Goal: Transaction & Acquisition: Purchase product/service

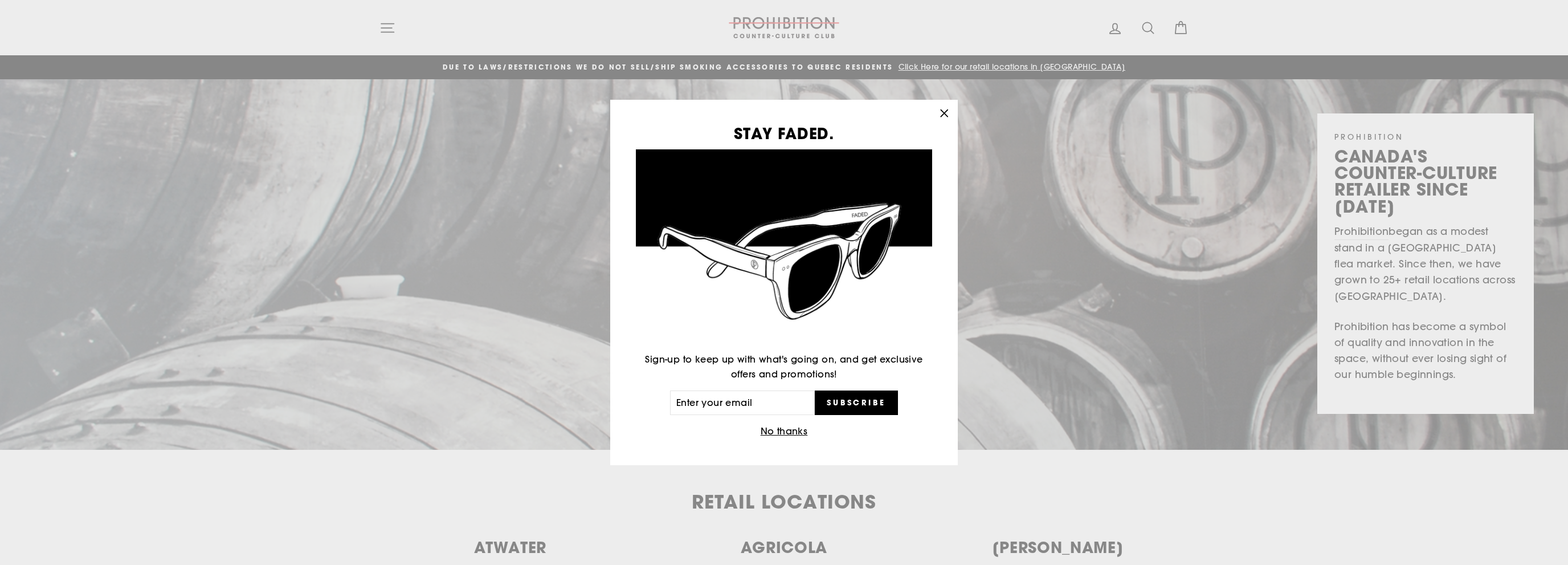
click at [777, 432] on button "No thanks" at bounding box center [785, 431] width 54 height 16
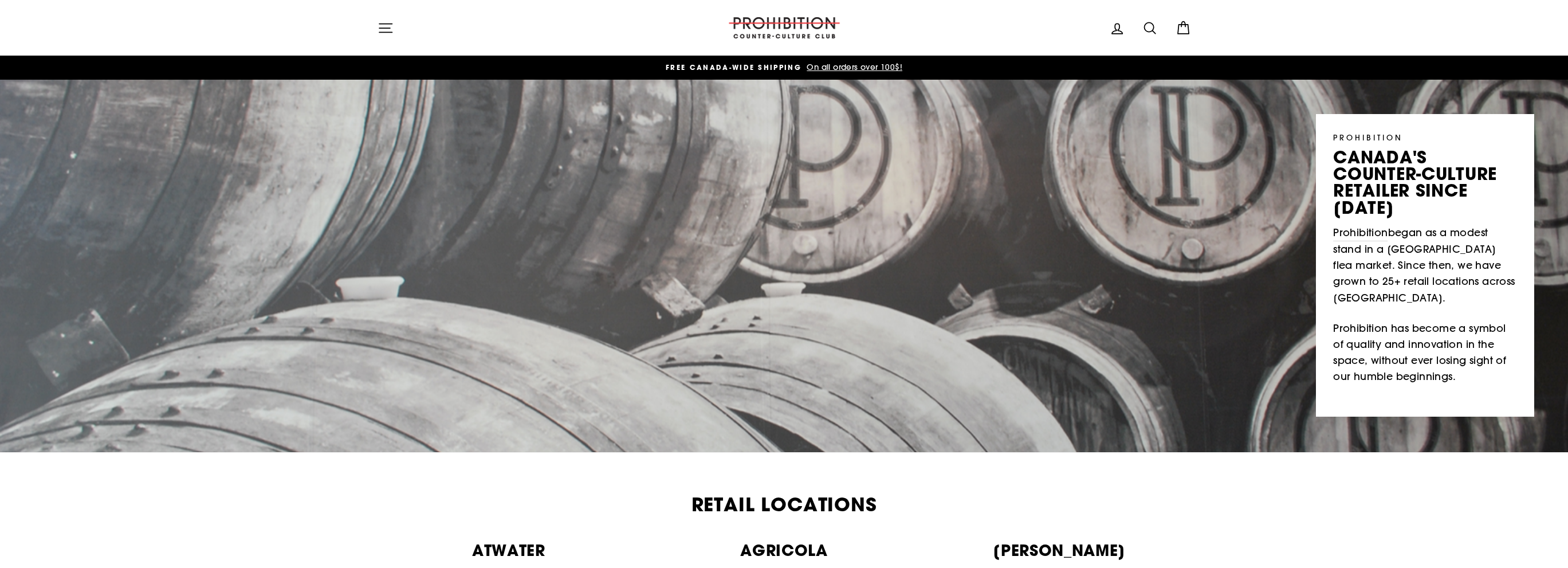
click at [383, 27] on icon "button" at bounding box center [385, 27] width 13 height 9
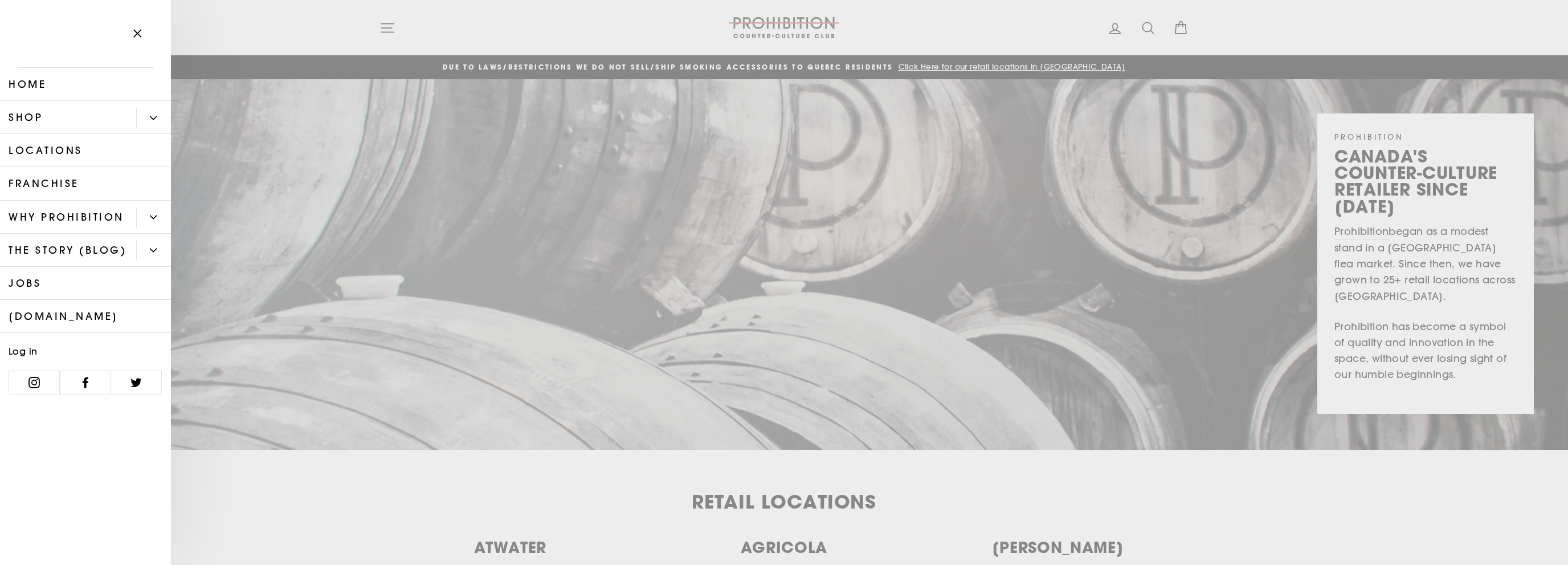
click at [152, 113] on button "Primary" at bounding box center [154, 117] width 35 height 20
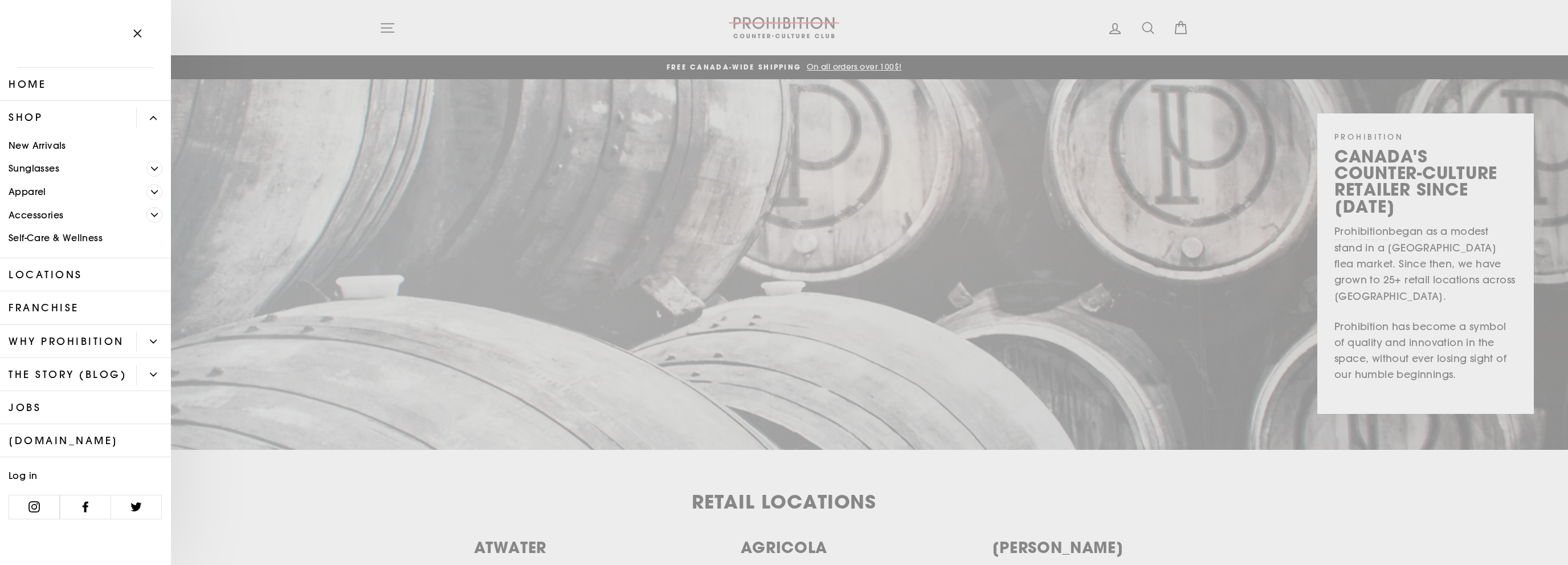
click at [157, 215] on icon "Primary" at bounding box center [154, 214] width 7 height 7
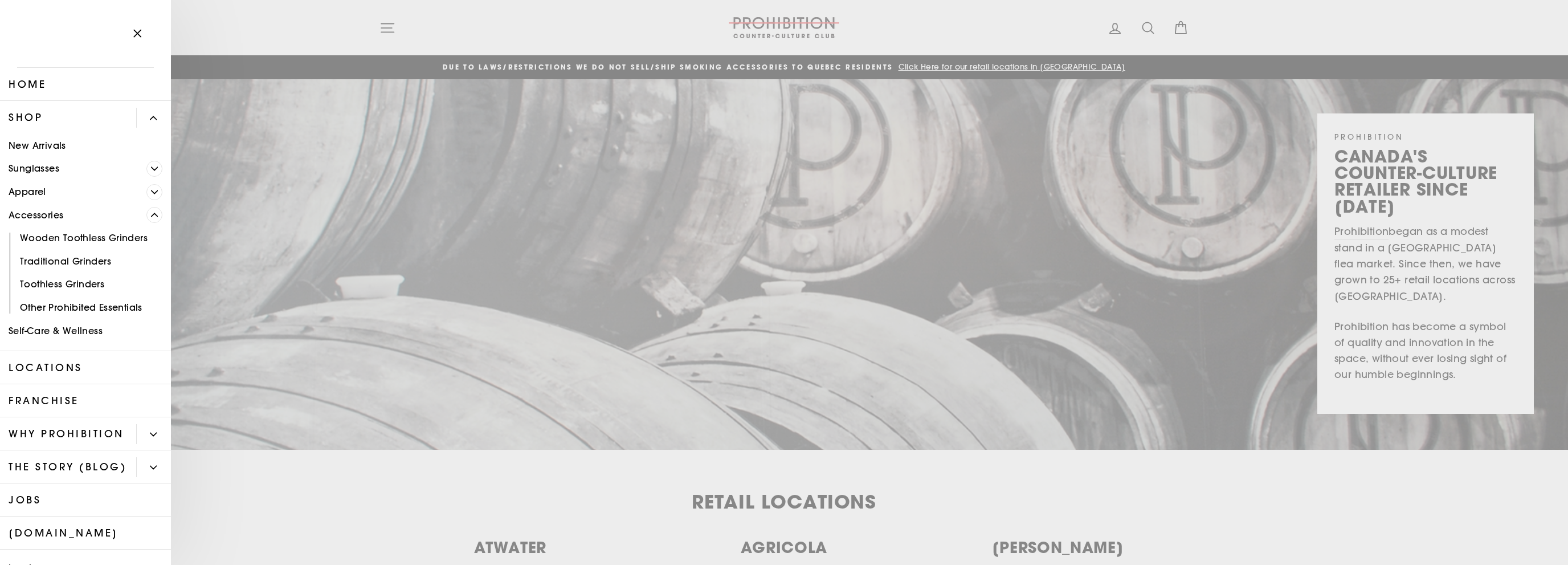
click at [85, 259] on link "Traditional Grinders" at bounding box center [85, 262] width 171 height 23
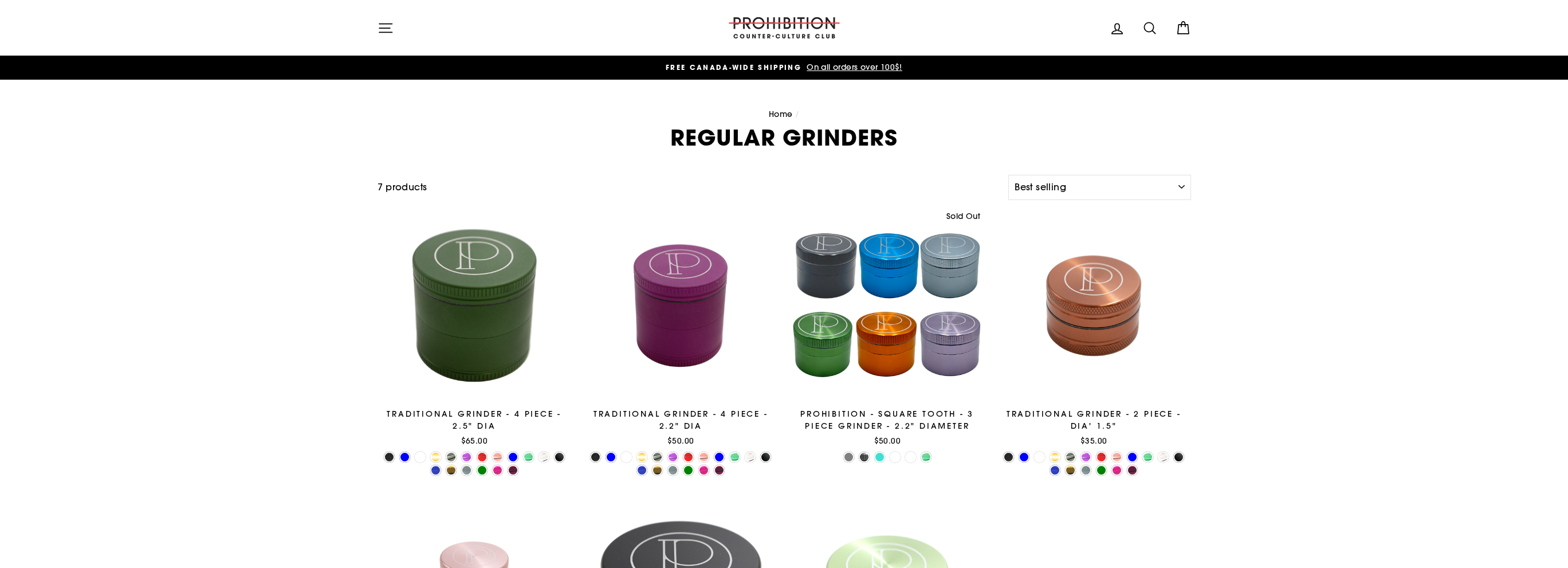
select select "best-selling"
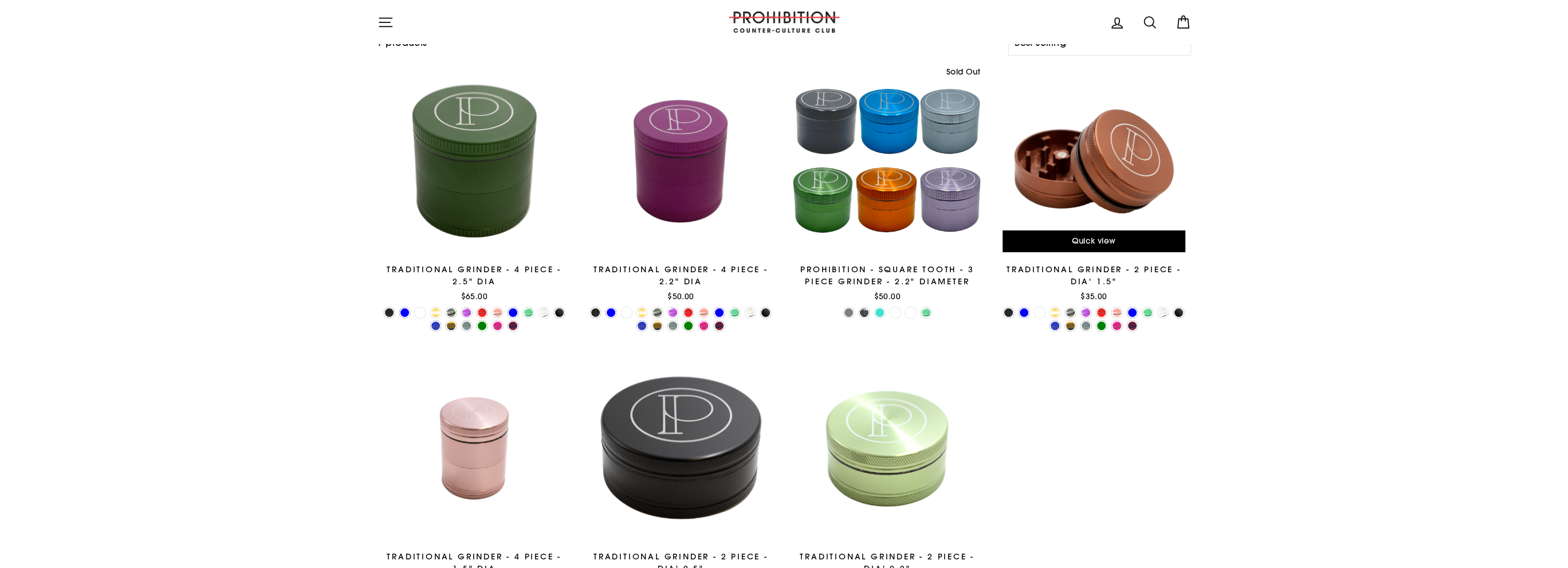
scroll to position [115, 0]
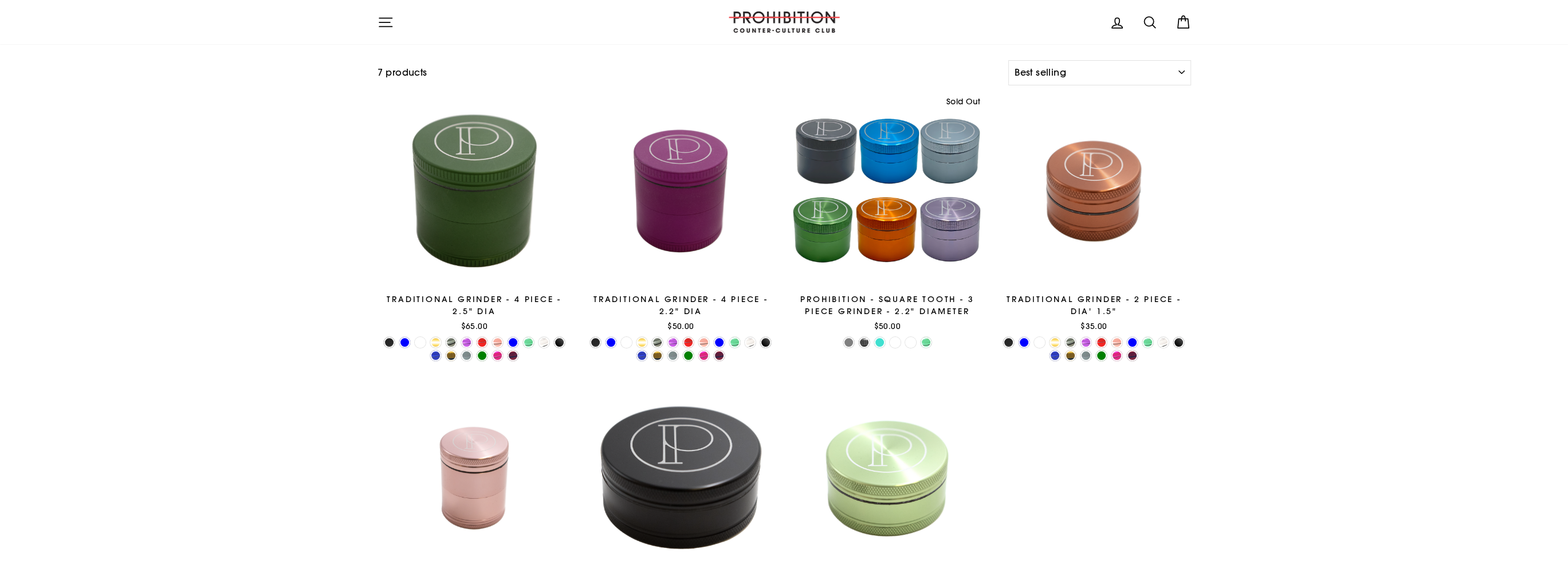
click at [883, 214] on div at bounding box center [887, 190] width 194 height 194
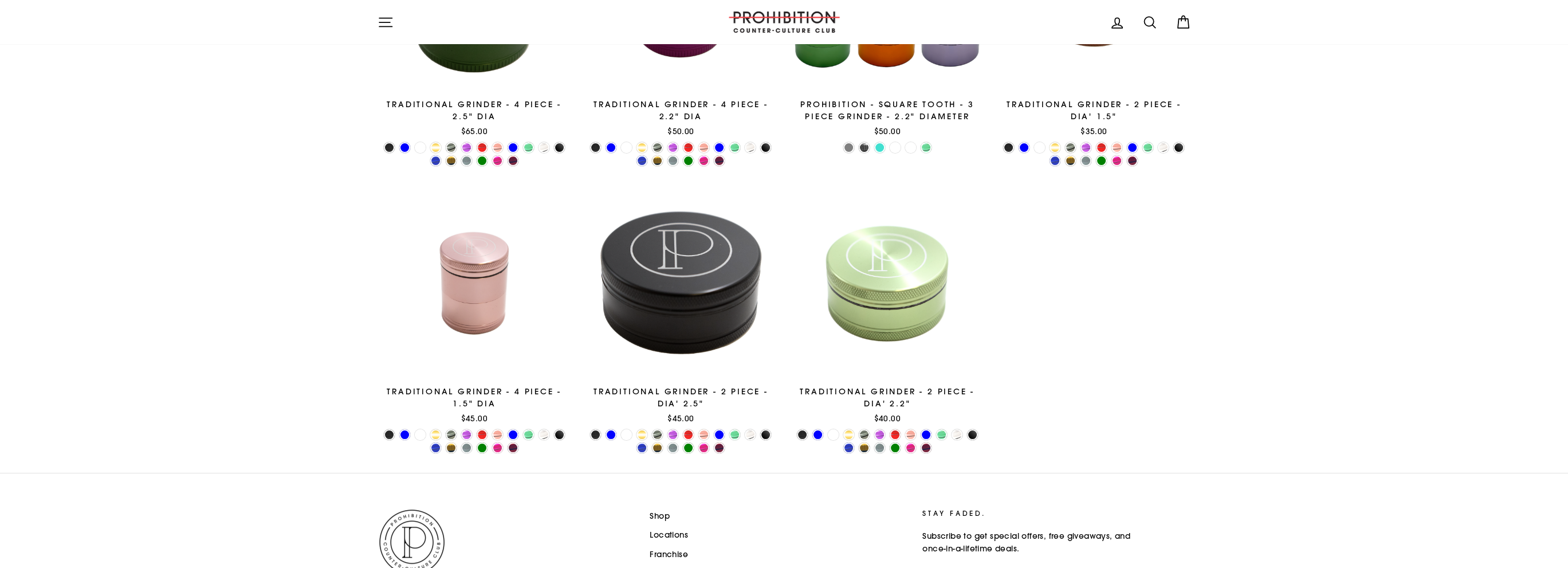
scroll to position [309, 0]
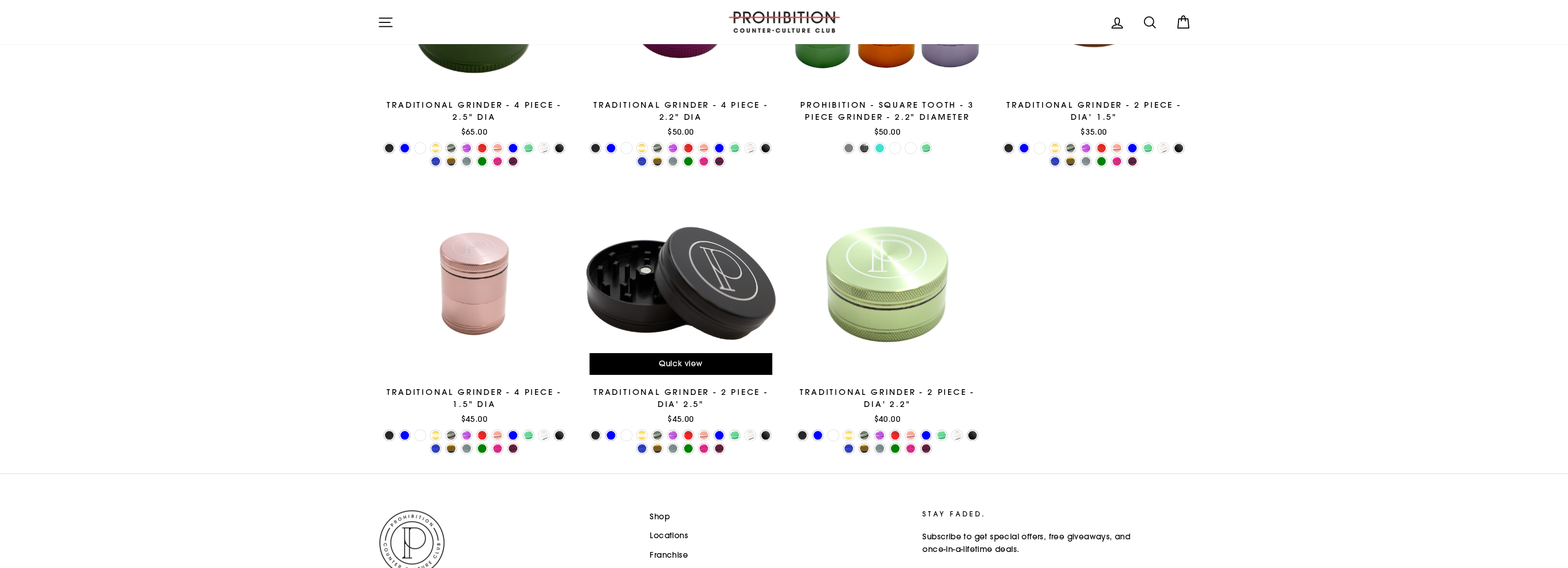
click at [689, 291] on div at bounding box center [680, 283] width 194 height 194
click at [676, 276] on div at bounding box center [680, 283] width 194 height 194
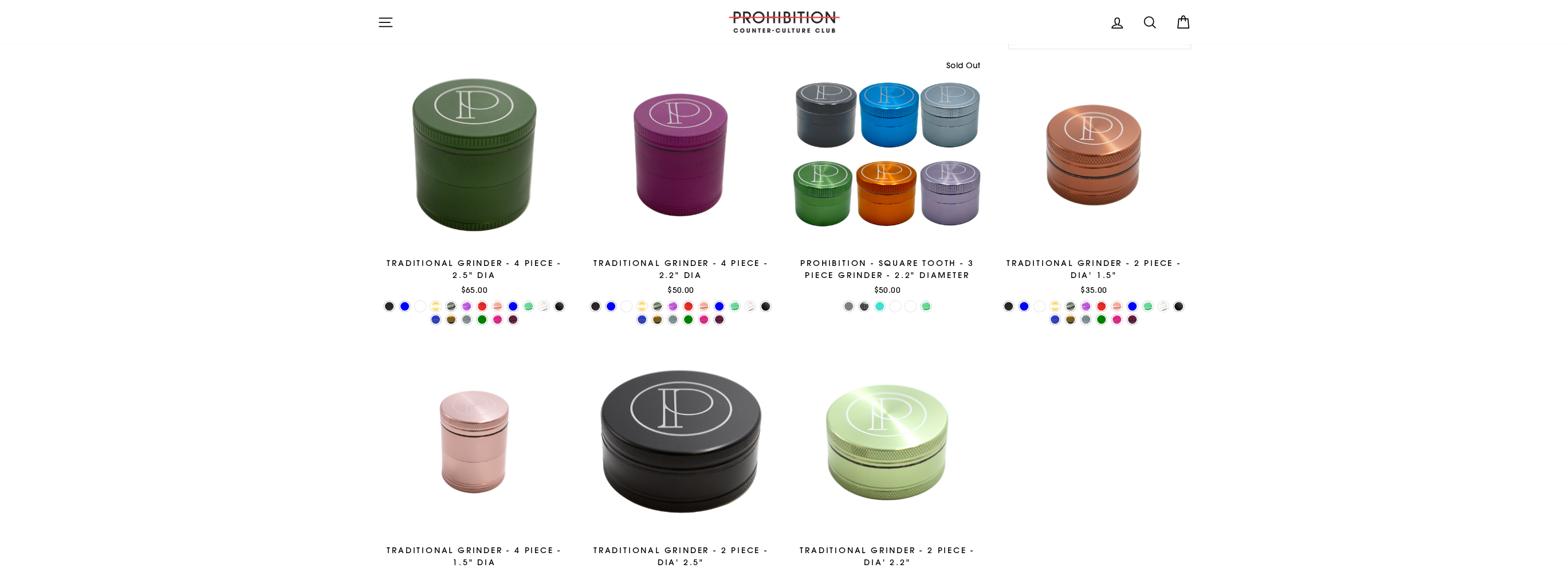
scroll to position [137, 0]
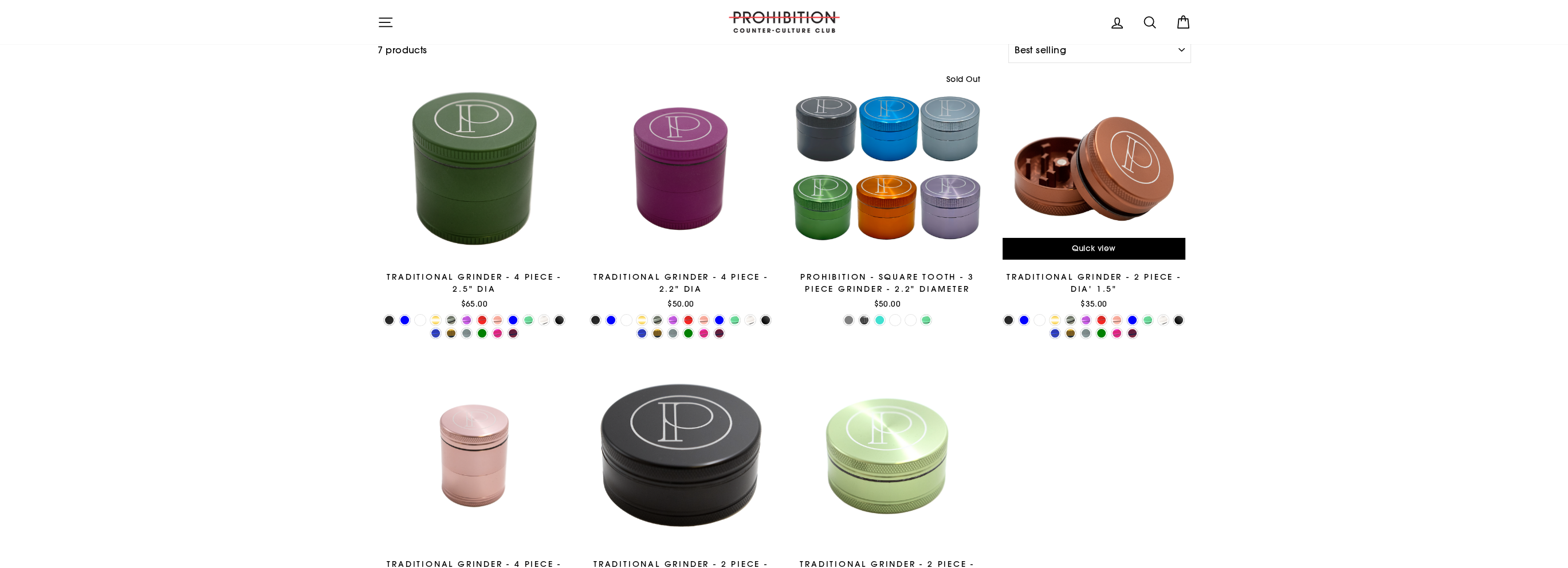
click at [1090, 190] on div at bounding box center [1093, 169] width 194 height 194
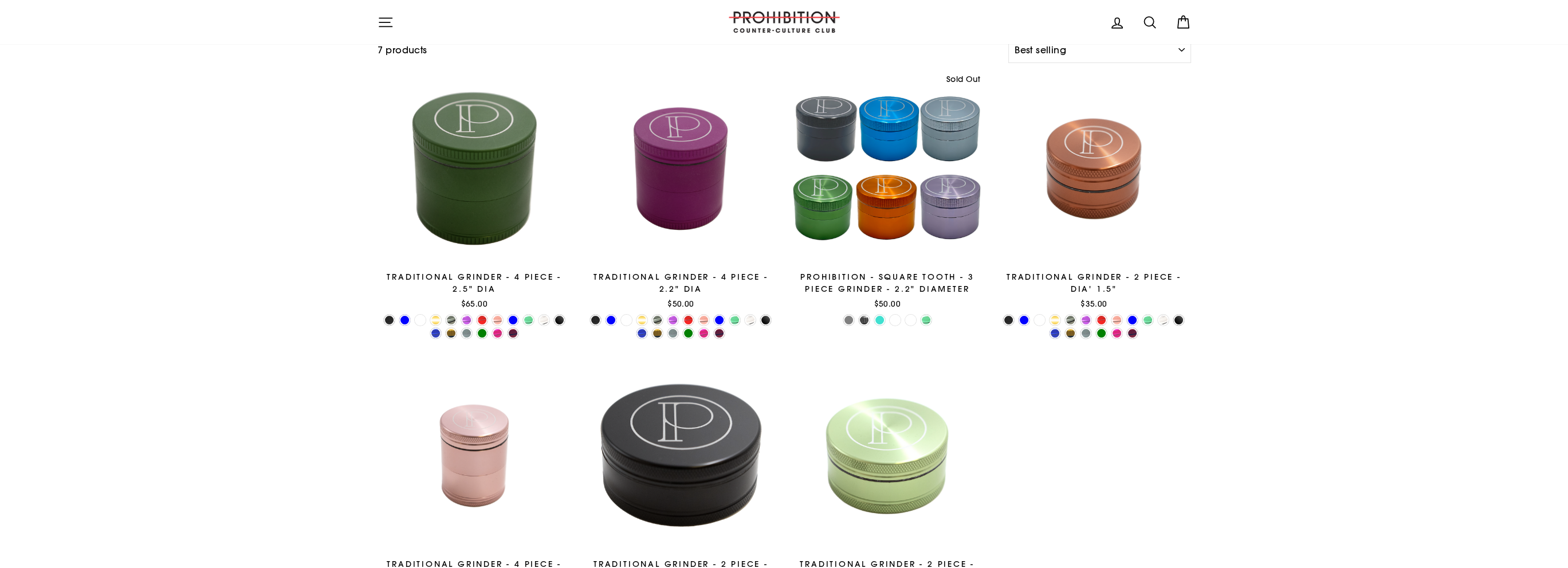
click at [883, 196] on div at bounding box center [887, 169] width 194 height 194
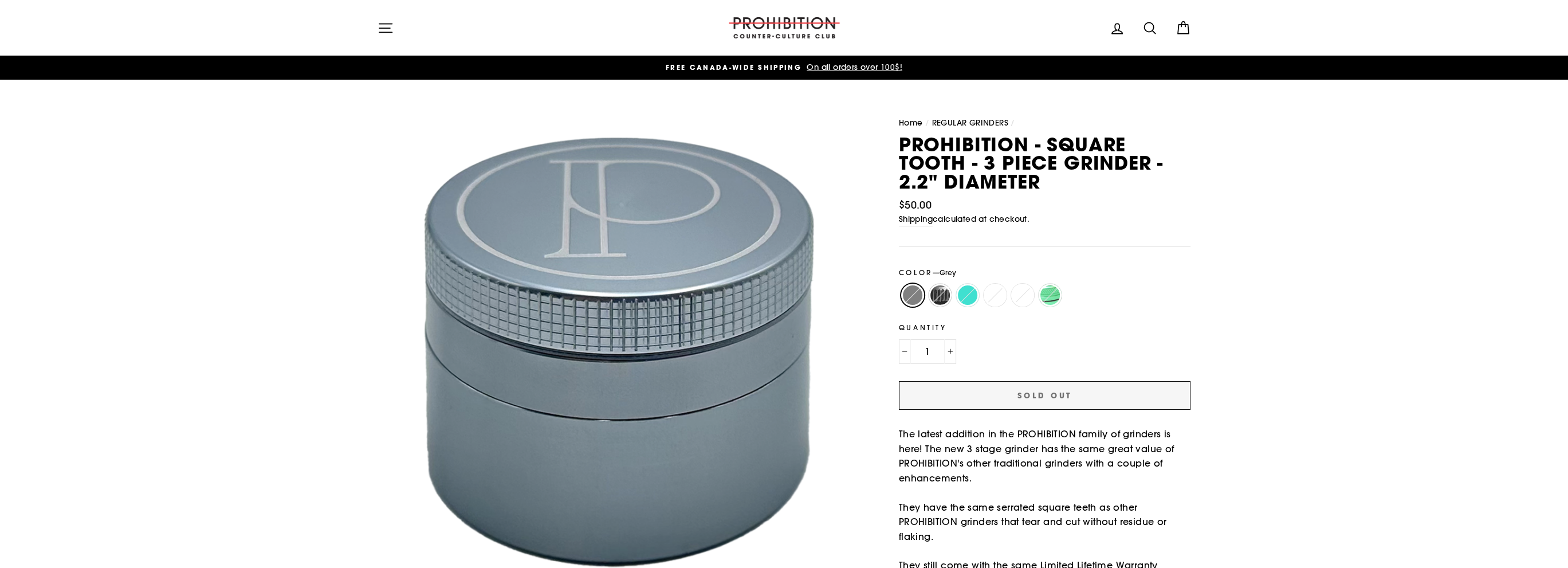
click at [915, 295] on label "Grey" at bounding box center [913, 295] width 23 height 23
click at [899, 284] on input "Grey" at bounding box center [899, 284] width 1 height 1
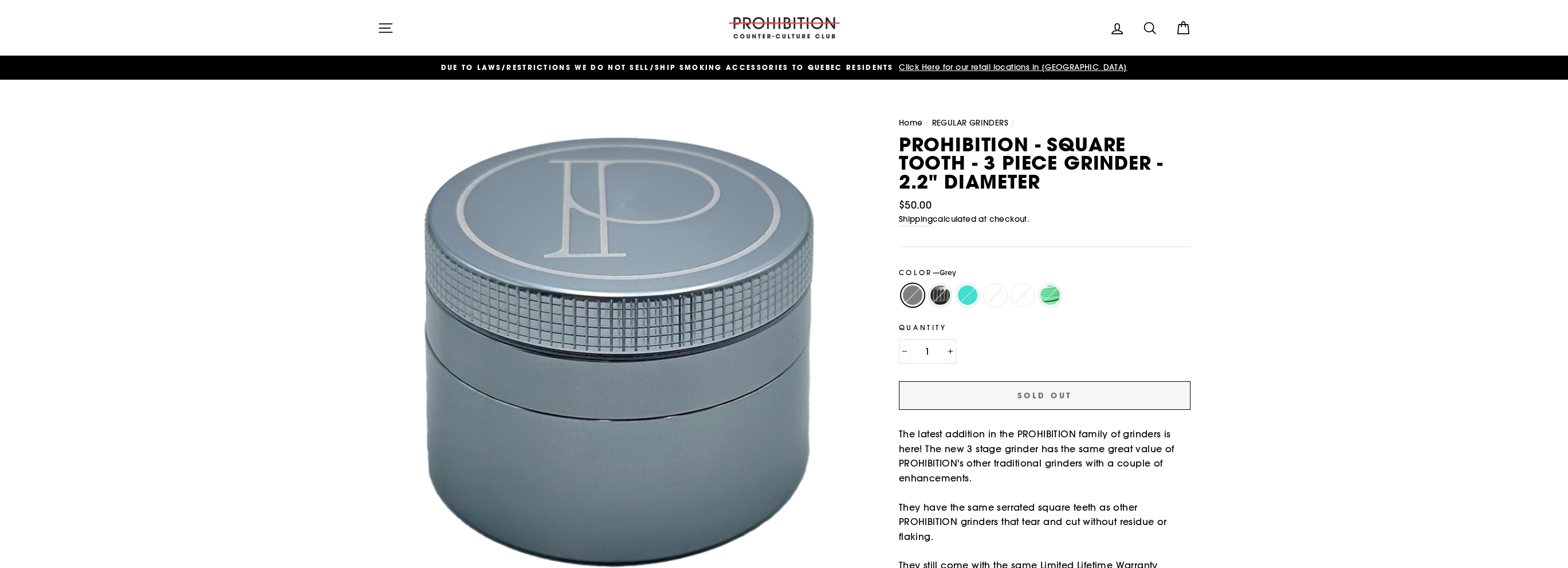
click at [939, 293] on label "Gunmetal" at bounding box center [940, 295] width 23 height 23
click at [927, 284] on input "Gunmetal" at bounding box center [926, 284] width 1 height 1
radio input "true"
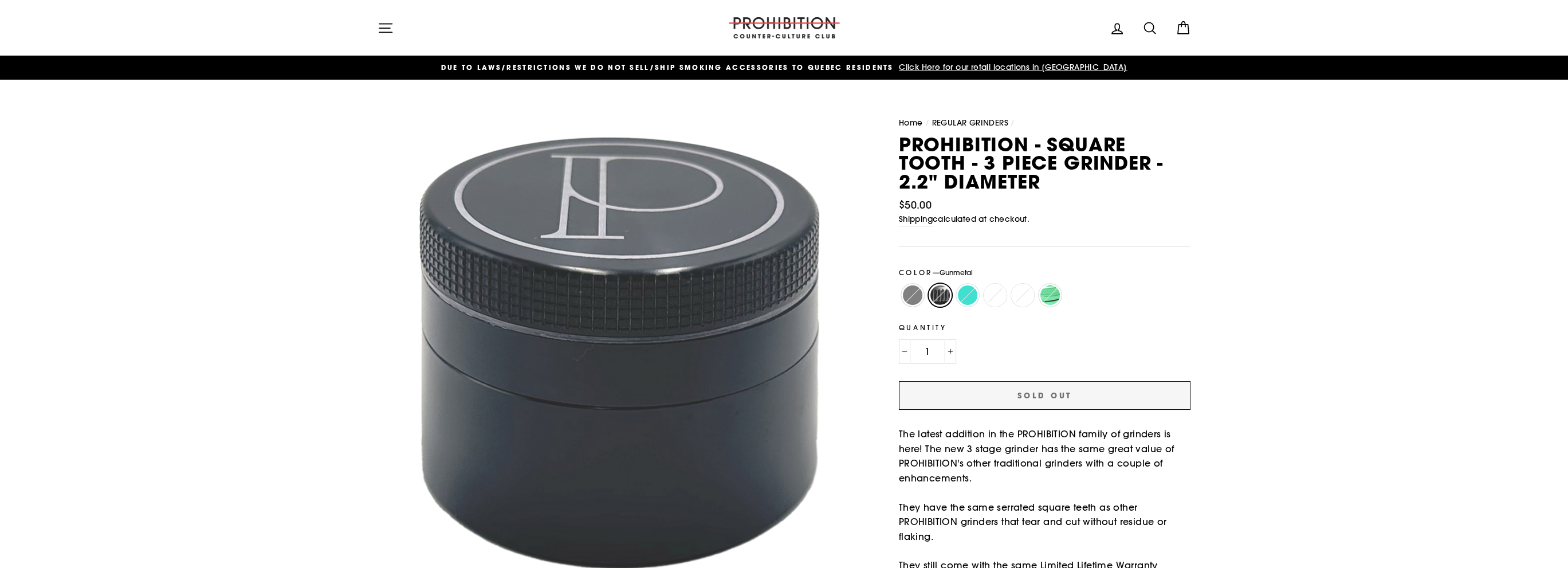
drag, startPoint x: 969, startPoint y: 293, endPoint x: 980, endPoint y: 295, distance: 11.2
click at [970, 293] on label "Light Turquoise" at bounding box center [968, 295] width 23 height 23
click at [954, 284] on input "Light Turquoise" at bounding box center [953, 284] width 1 height 1
radio input "true"
click at [988, 297] on label "Mustard" at bounding box center [995, 295] width 23 height 23
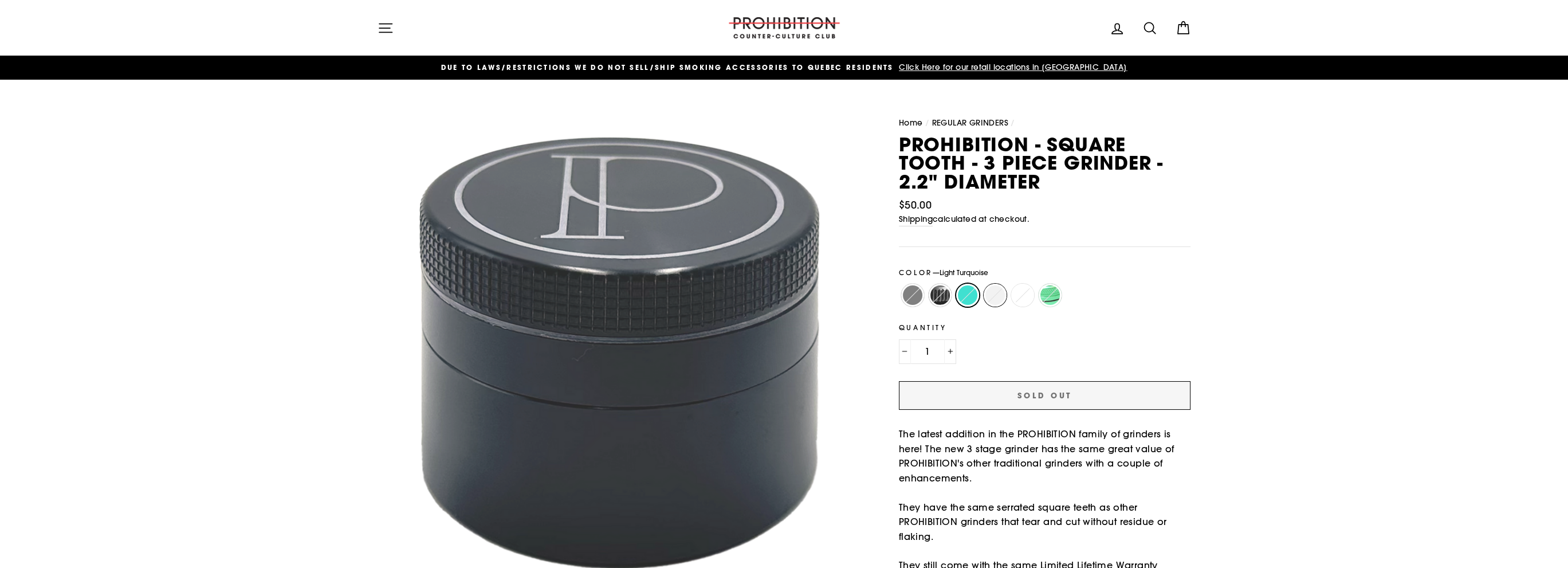
click at [982, 284] on input "Mustard" at bounding box center [981, 284] width 1 height 1
radio input "true"
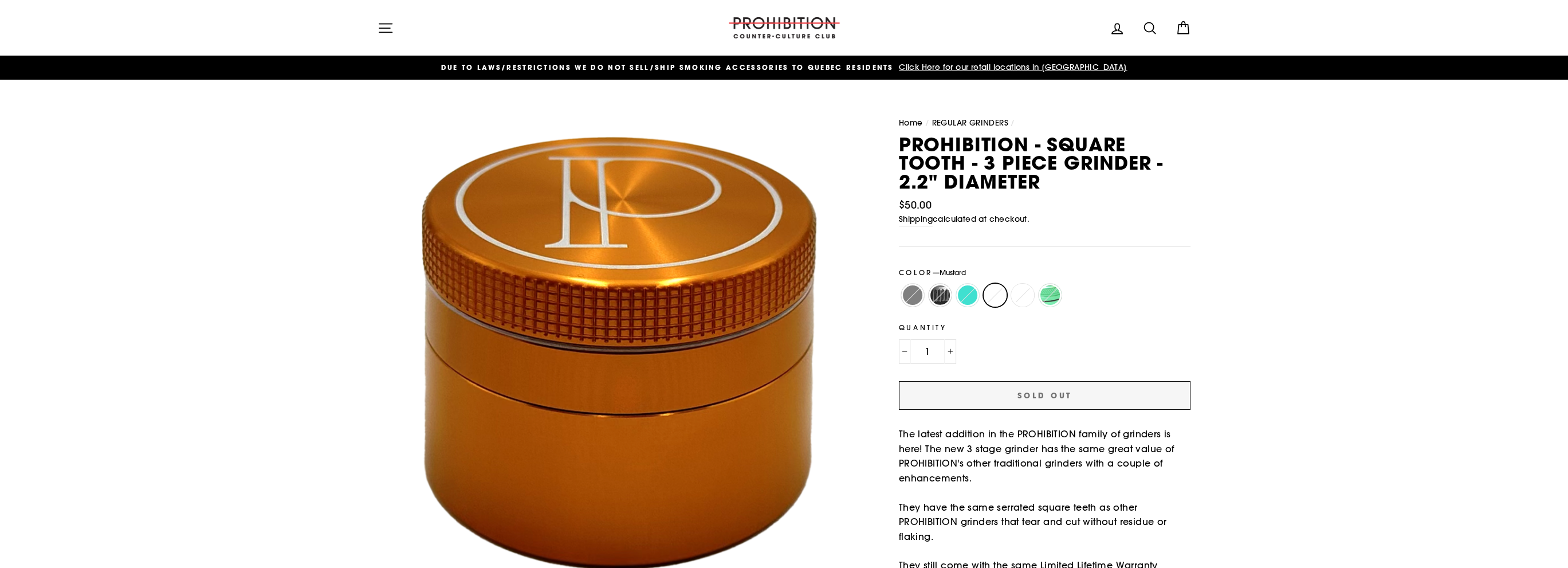
drag, startPoint x: 1017, startPoint y: 295, endPoint x: 1045, endPoint y: 295, distance: 28.0
click at [1019, 294] on label "Mauve" at bounding box center [1023, 295] width 23 height 23
click at [1009, 284] on input "Mauve" at bounding box center [1009, 284] width 1 height 1
radio input "true"
click at [1055, 295] on label "Sea Green" at bounding box center [1050, 295] width 23 height 23
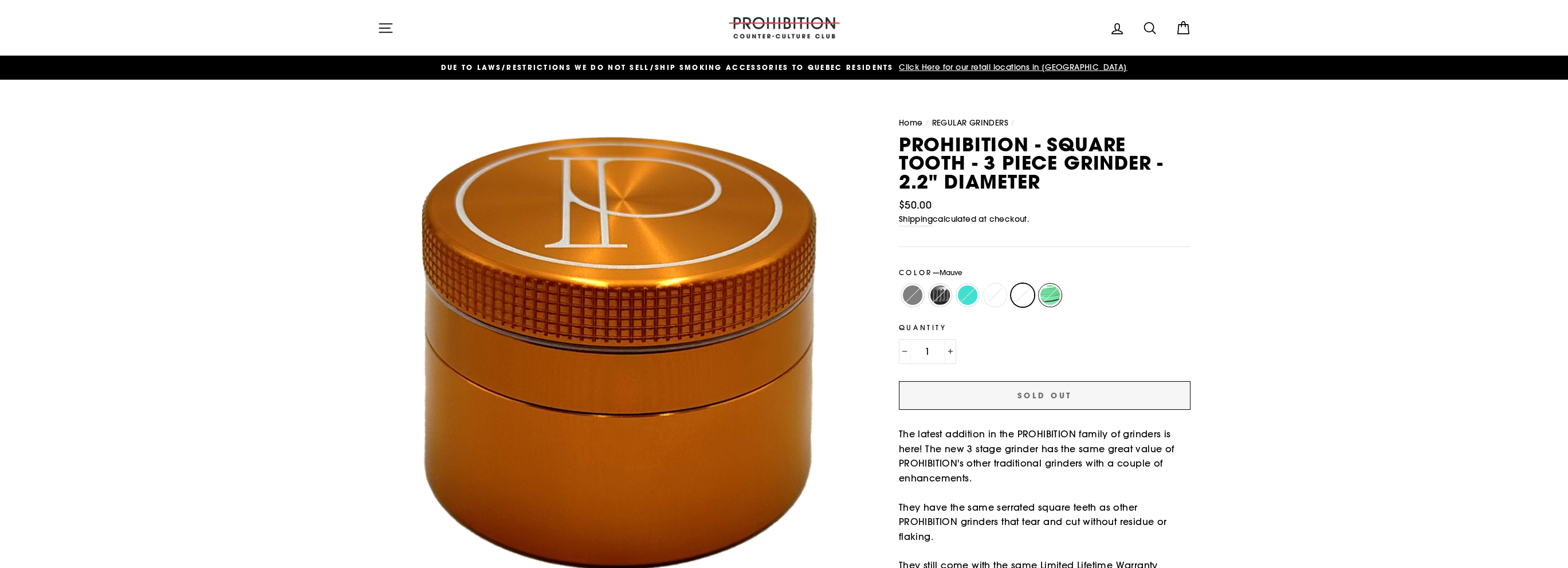
click at [1036, 284] on input "Sea Green" at bounding box center [1036, 284] width 1 height 1
radio input "true"
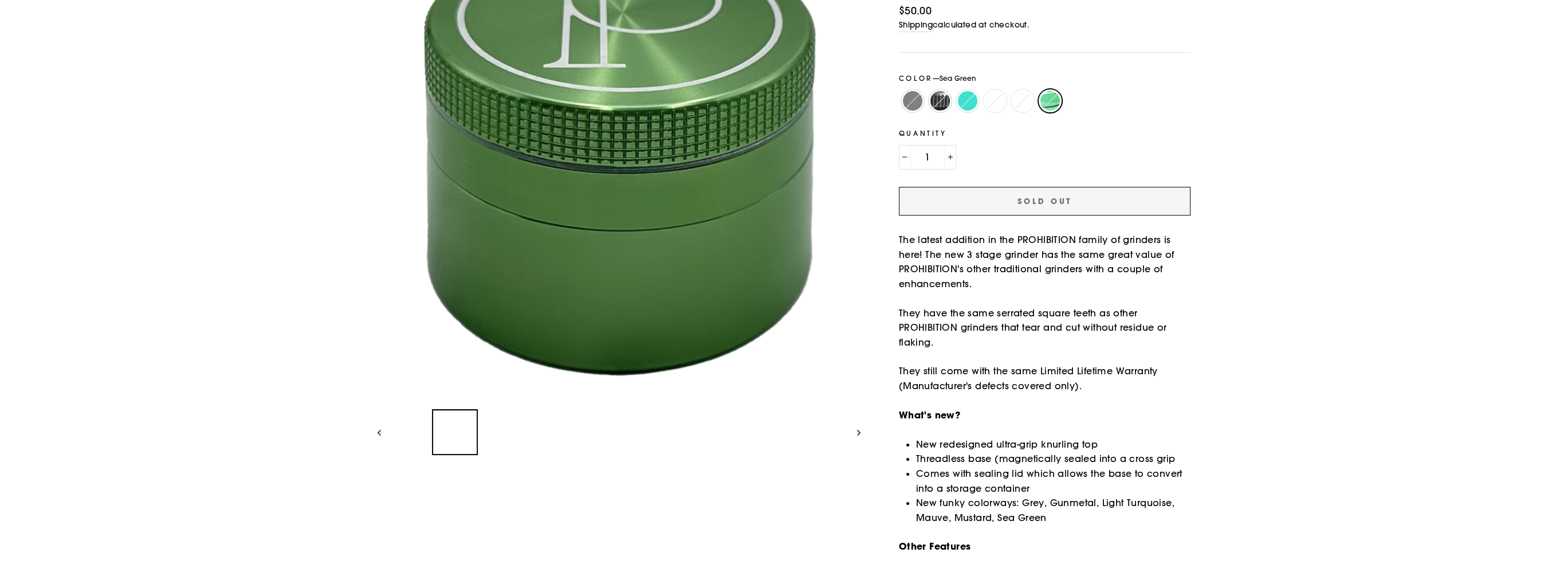
scroll to position [229, 0]
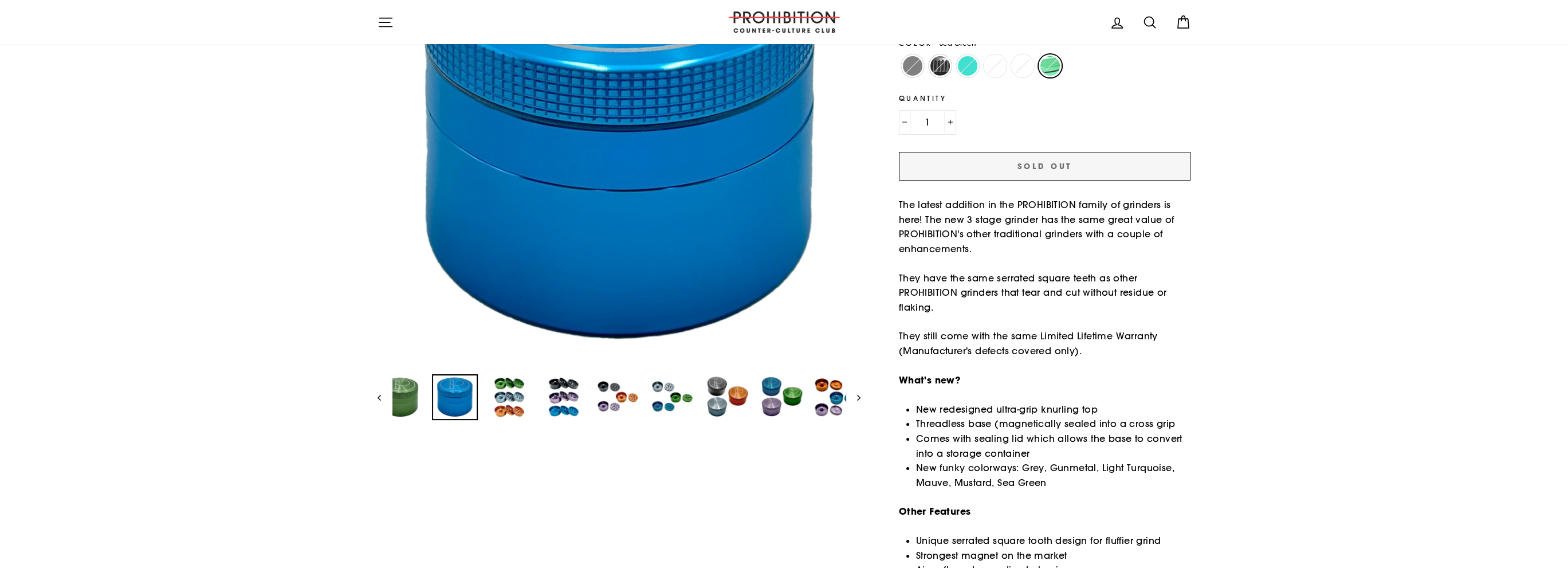
click at [477, 395] on div at bounding box center [454, 397] width 46 height 46
click at [504, 398] on img at bounding box center [508, 397] width 44 height 44
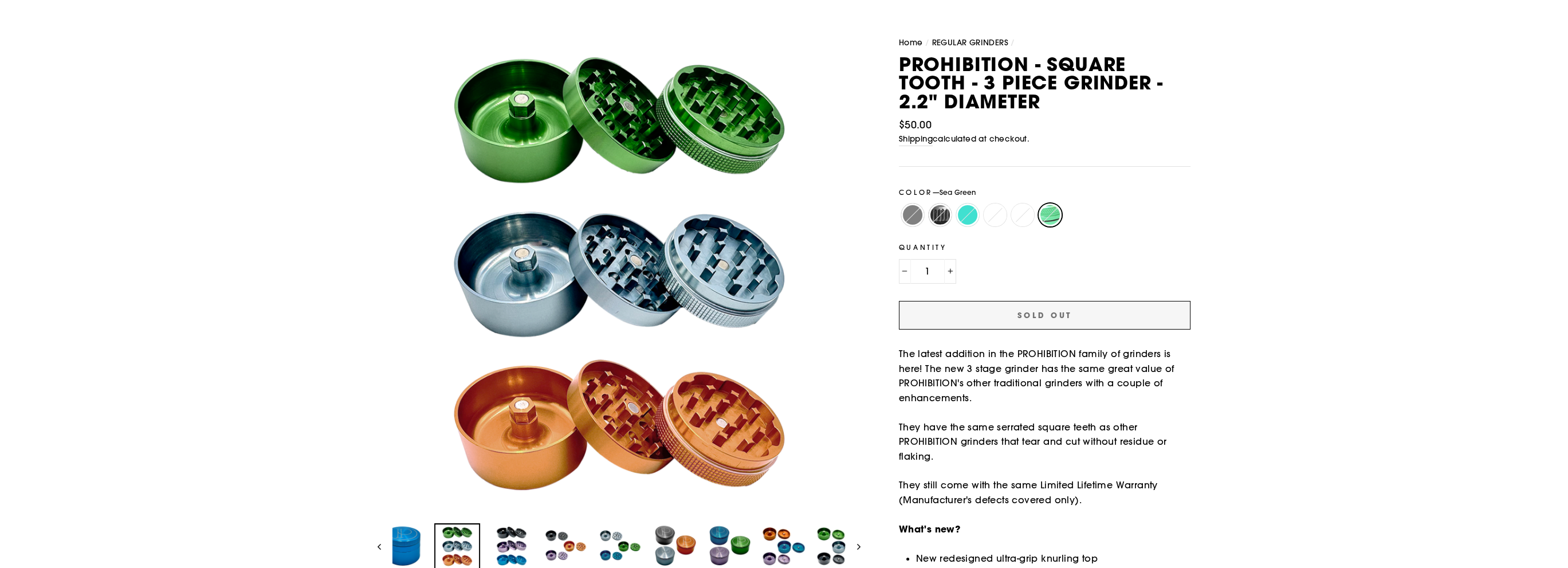
scroll to position [115, 0]
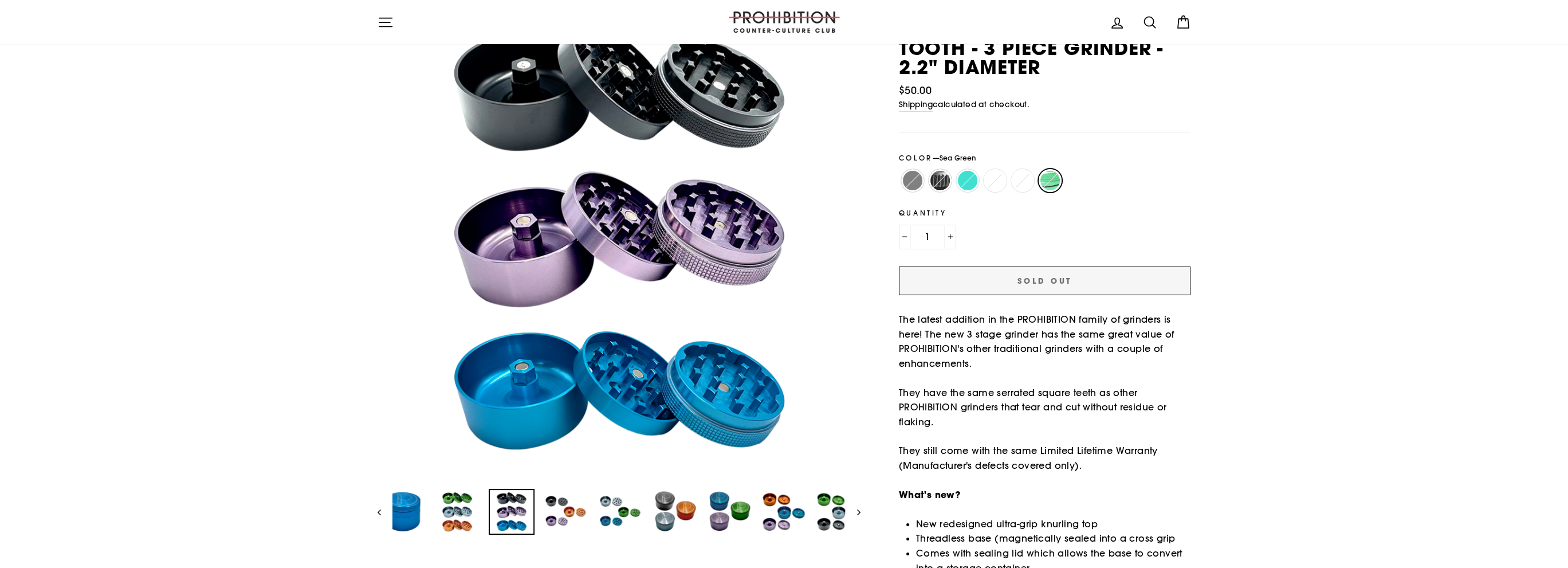
click at [521, 512] on img at bounding box center [511, 511] width 44 height 44
click at [553, 510] on img at bounding box center [566, 511] width 44 height 44
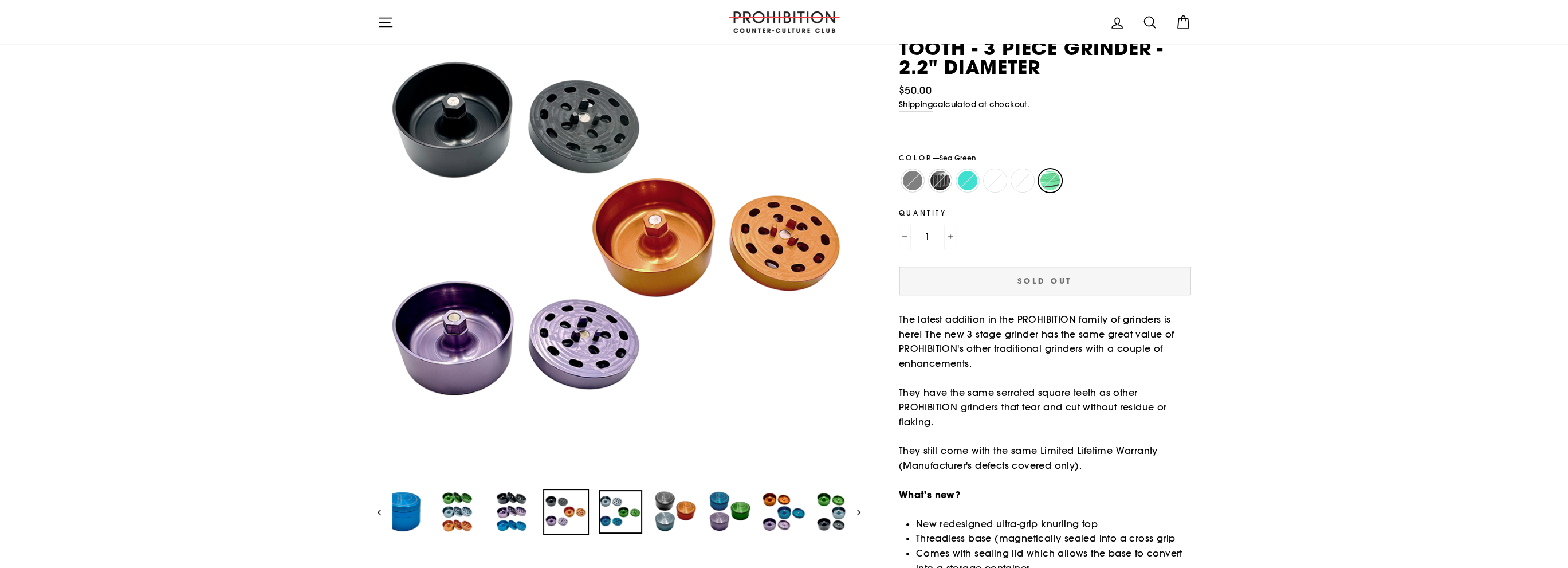
drag, startPoint x: 614, startPoint y: 509, endPoint x: 625, endPoint y: 509, distance: 11.0
click at [615, 509] on img at bounding box center [620, 511] width 44 height 44
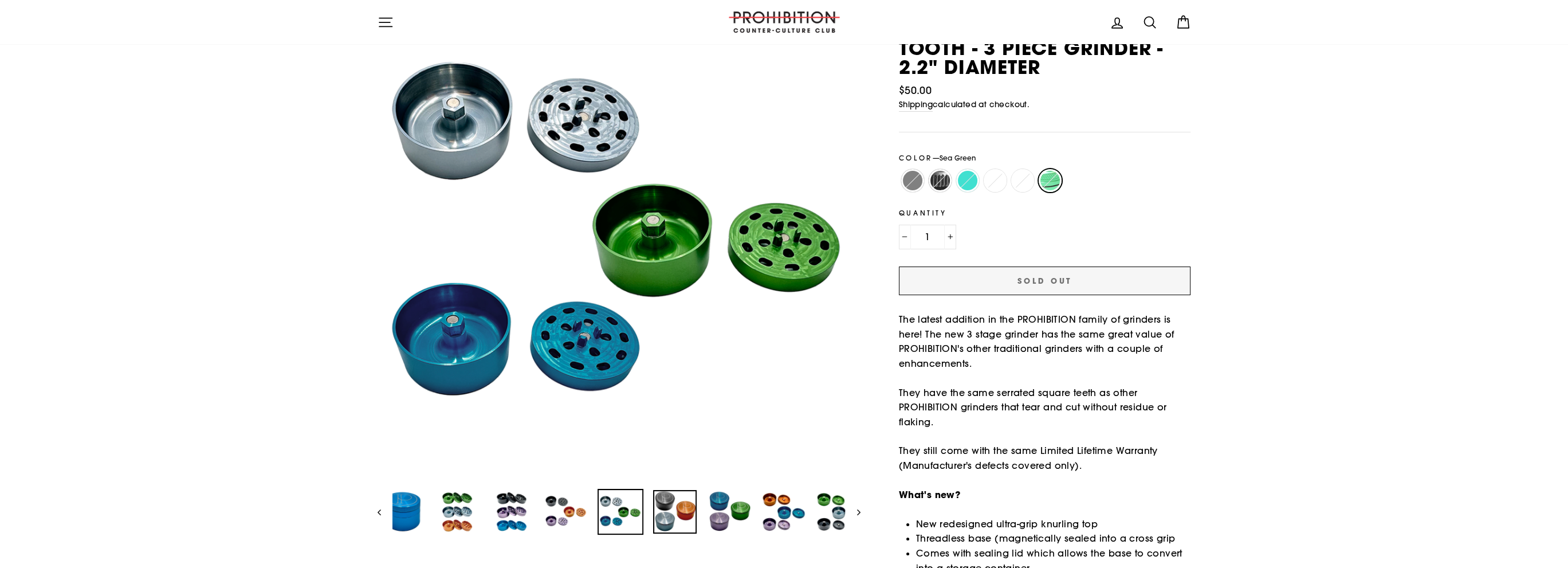
click at [672, 513] on img at bounding box center [674, 511] width 44 height 44
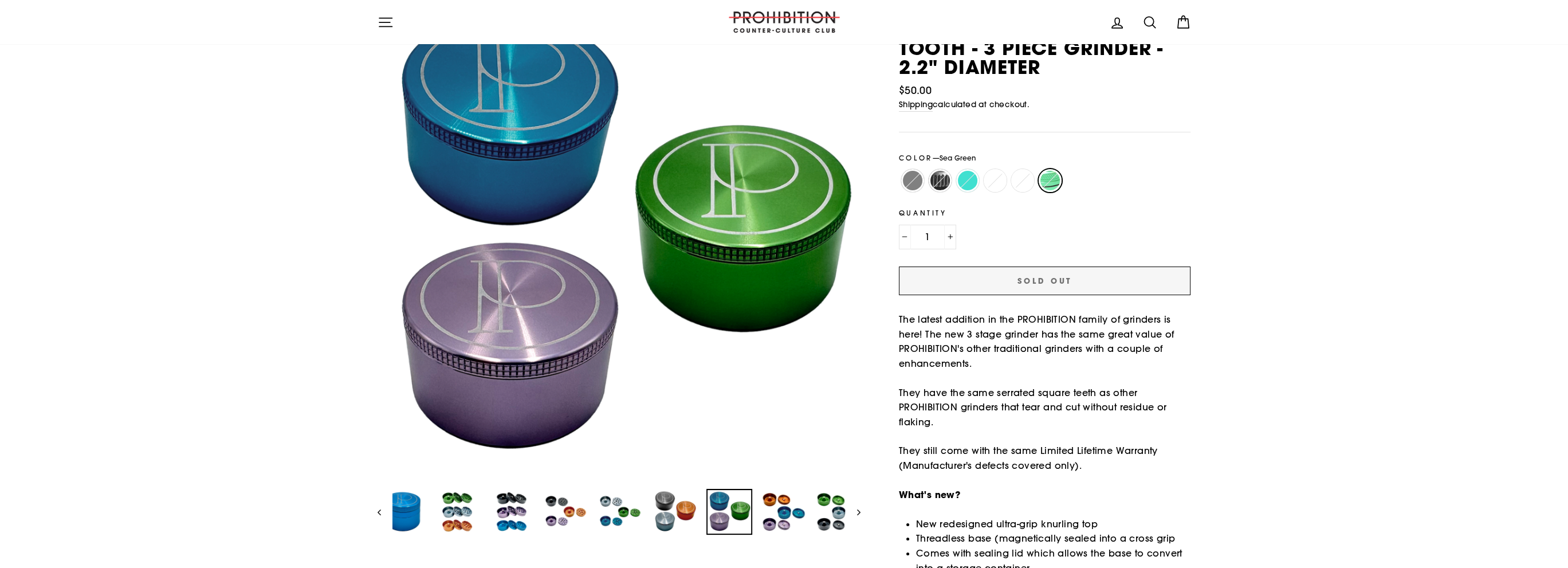
click at [730, 512] on img at bounding box center [728, 511] width 44 height 44
click at [781, 510] on img at bounding box center [783, 511] width 44 height 44
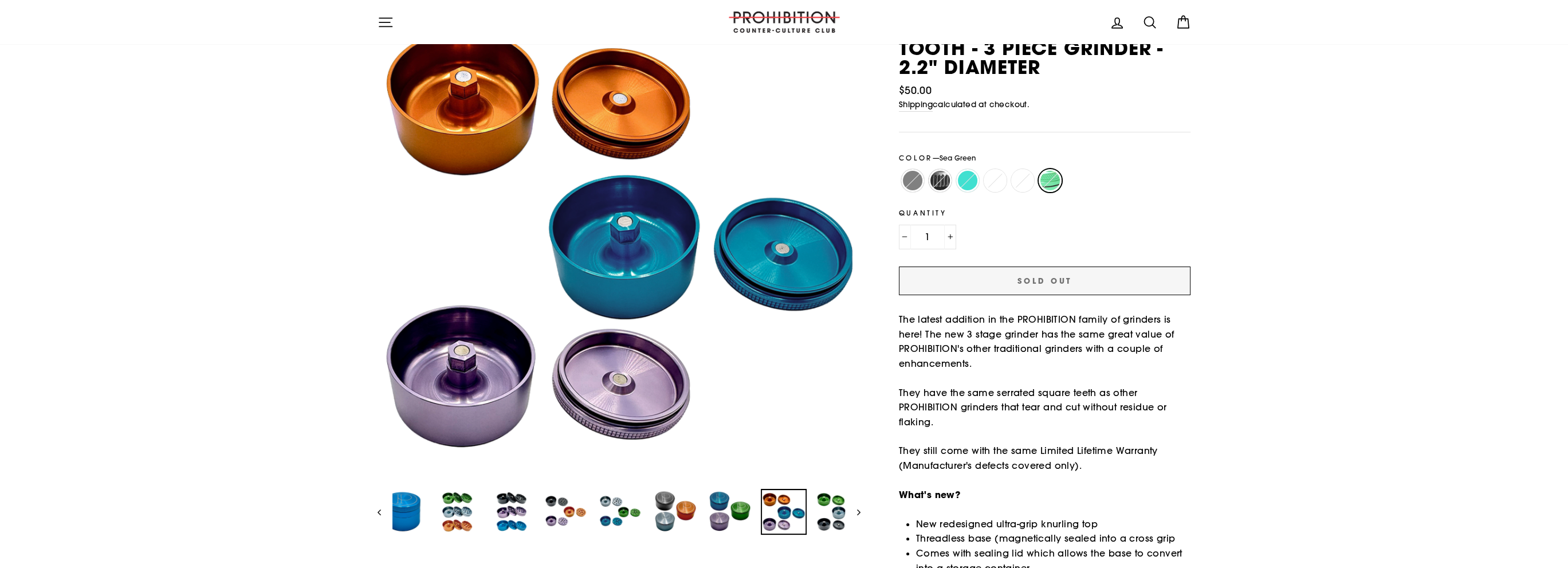
click at [848, 512] on button "Next" at bounding box center [853, 511] width 15 height 46
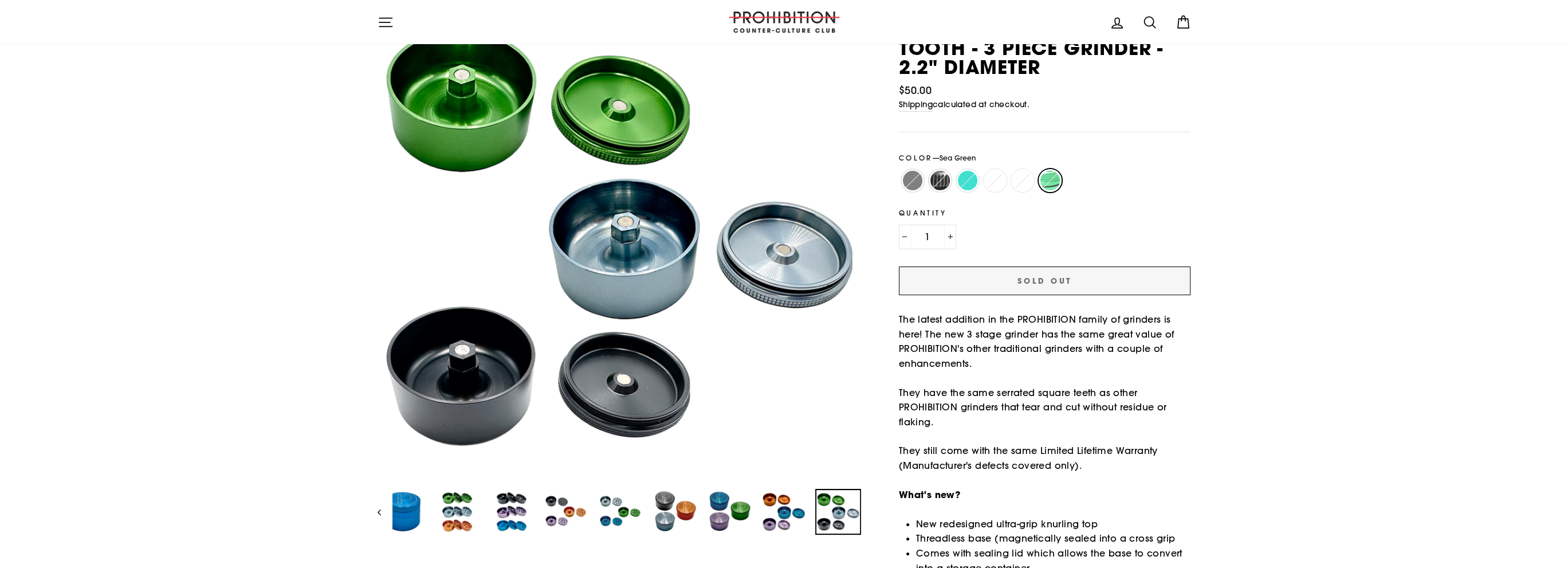
click at [387, 509] on button "Previous" at bounding box center [385, 511] width 15 height 46
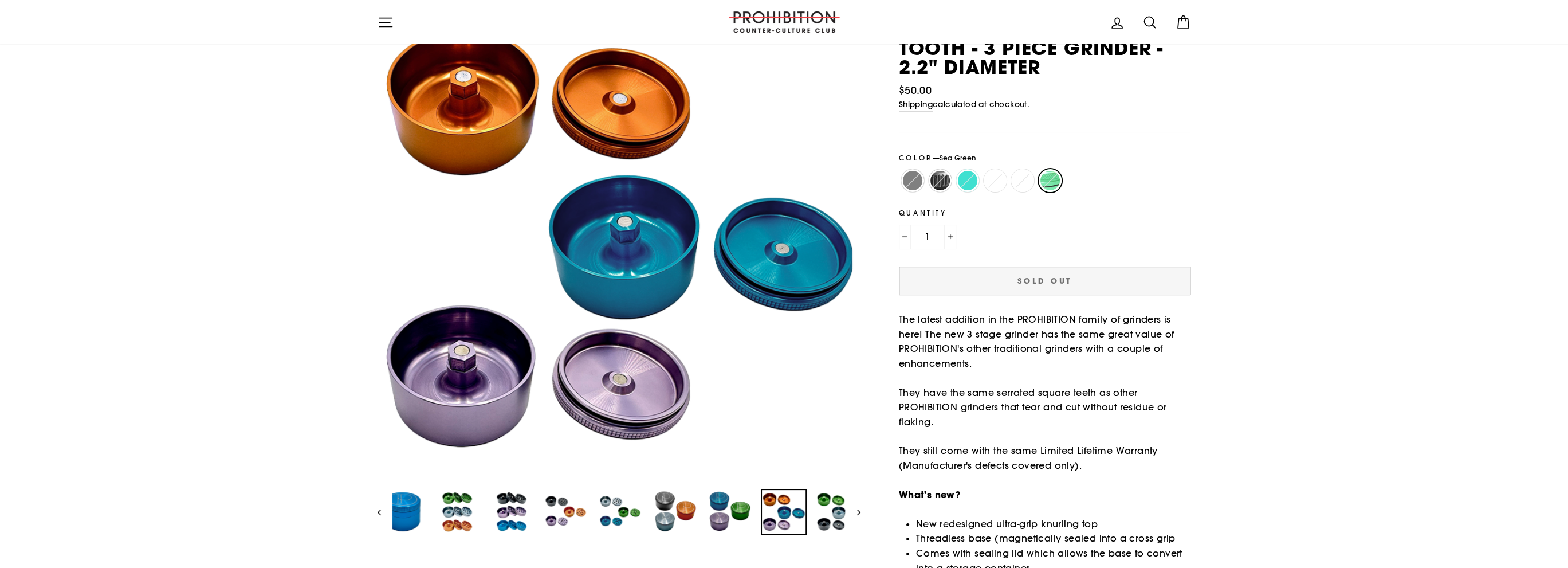
click at [375, 509] on div "Close (esc) Close (esc) Close (esc) Close (esc) Close (esc) Close (esc) Close (…" at bounding box center [613, 265] width 496 height 538
click at [378, 508] on button "Previous" at bounding box center [385, 511] width 15 height 46
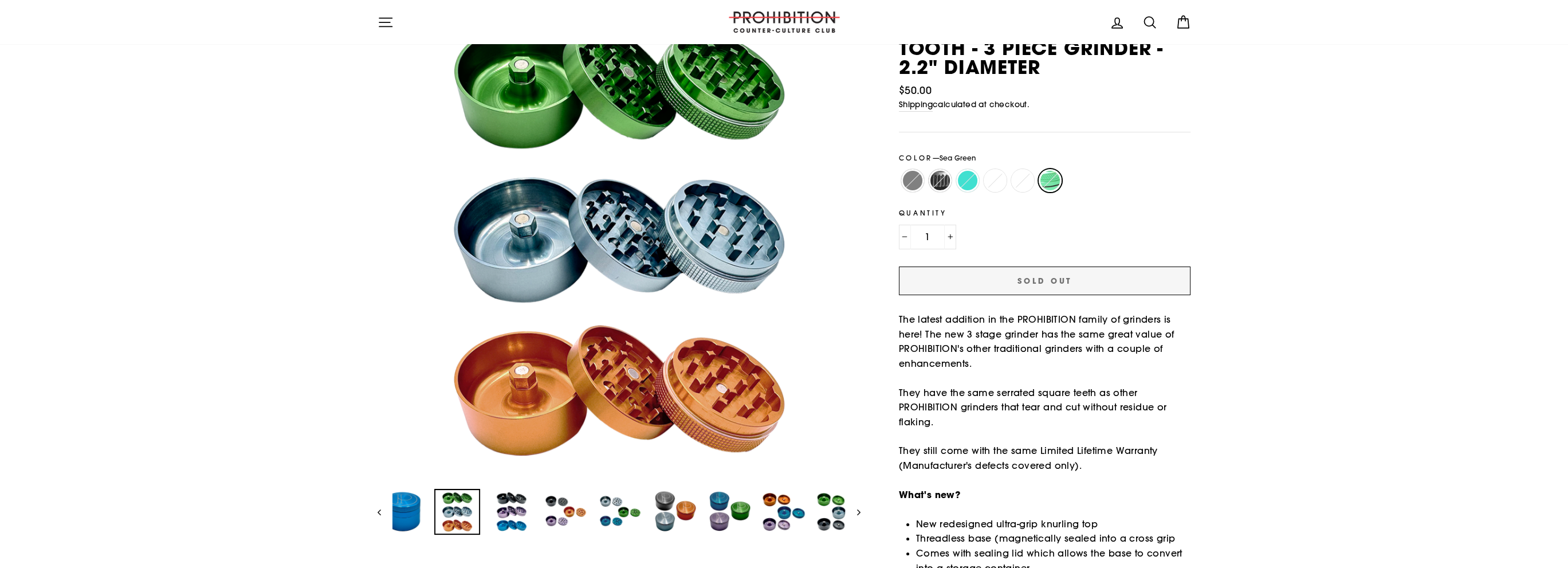
click at [456, 508] on img at bounding box center [457, 511] width 44 height 44
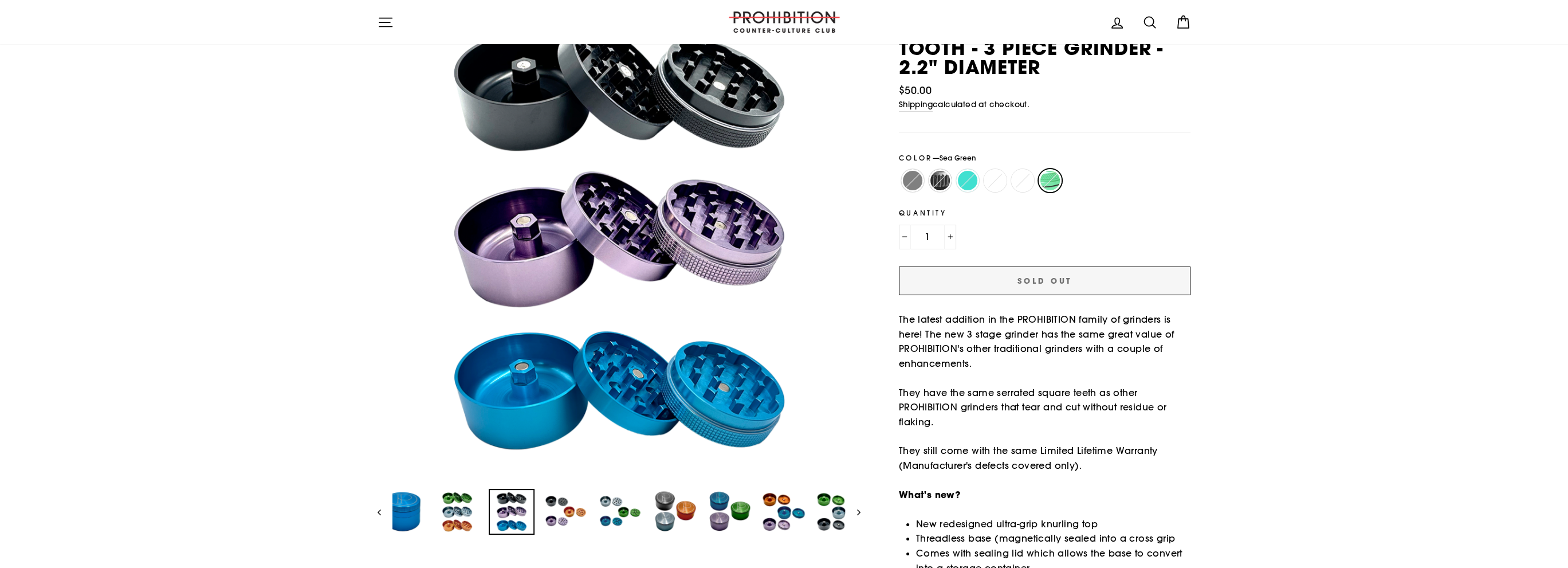
click at [518, 516] on img at bounding box center [511, 511] width 44 height 44
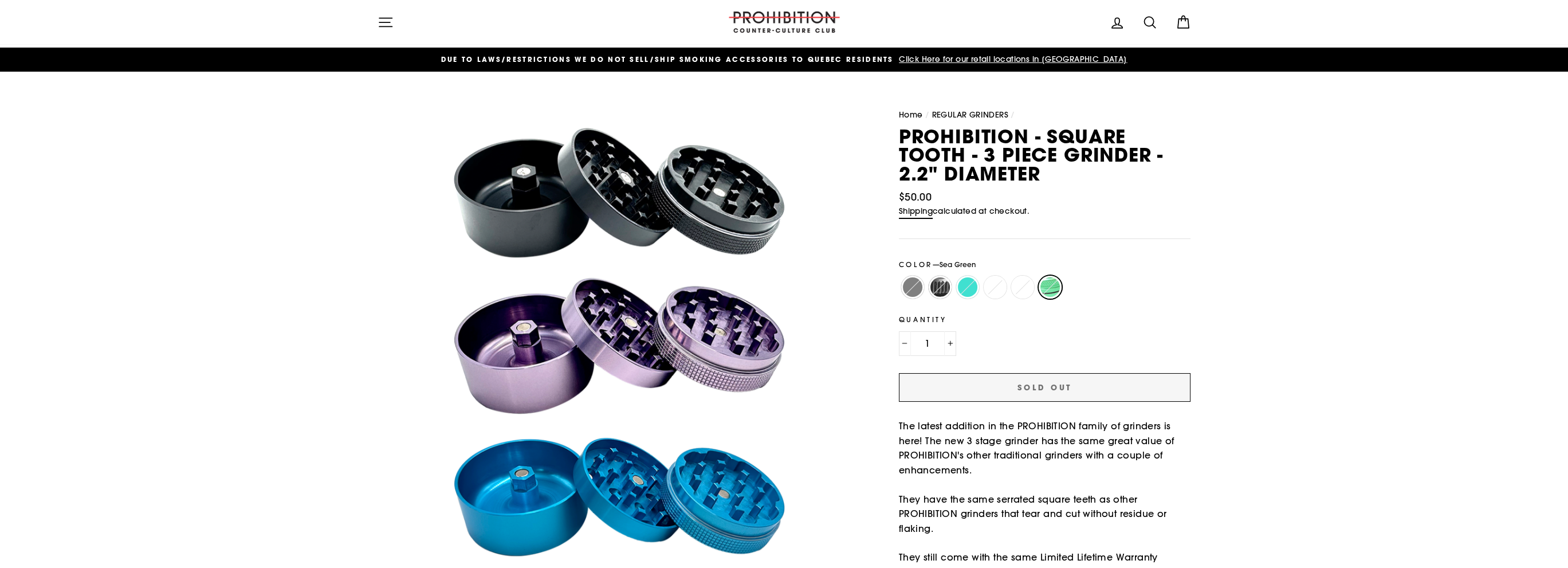
scroll to position [0, 0]
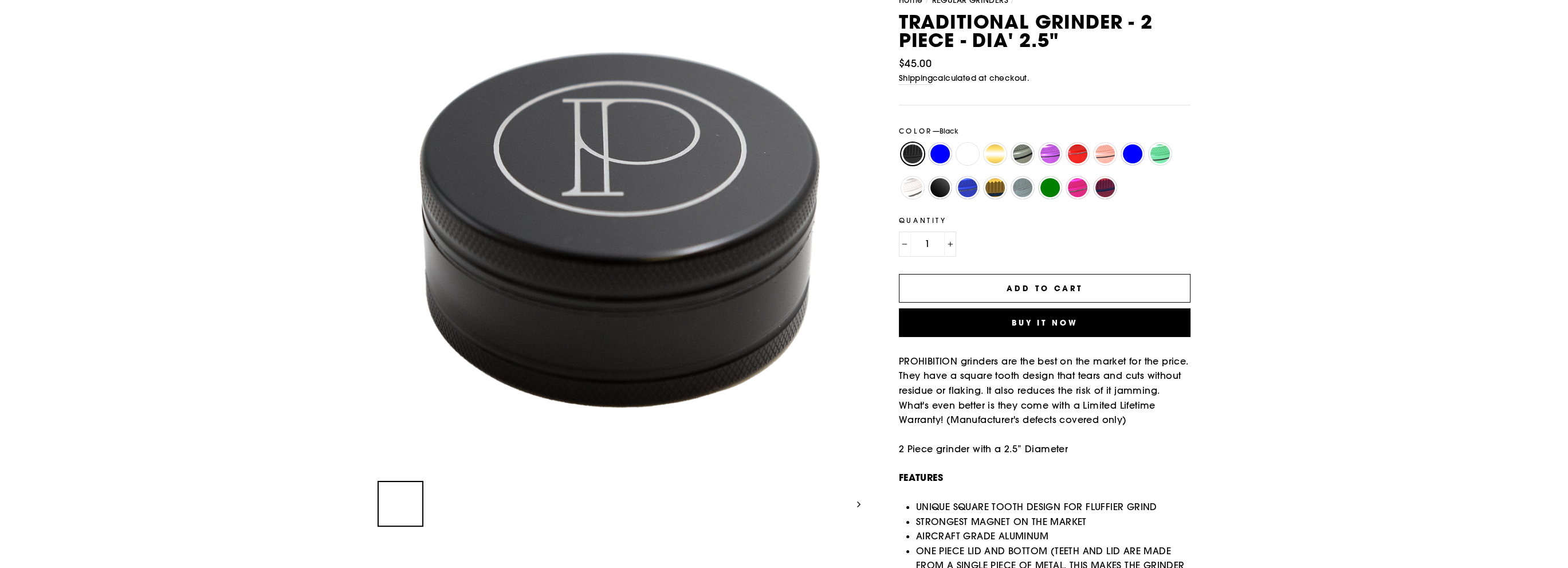
scroll to position [171, 0]
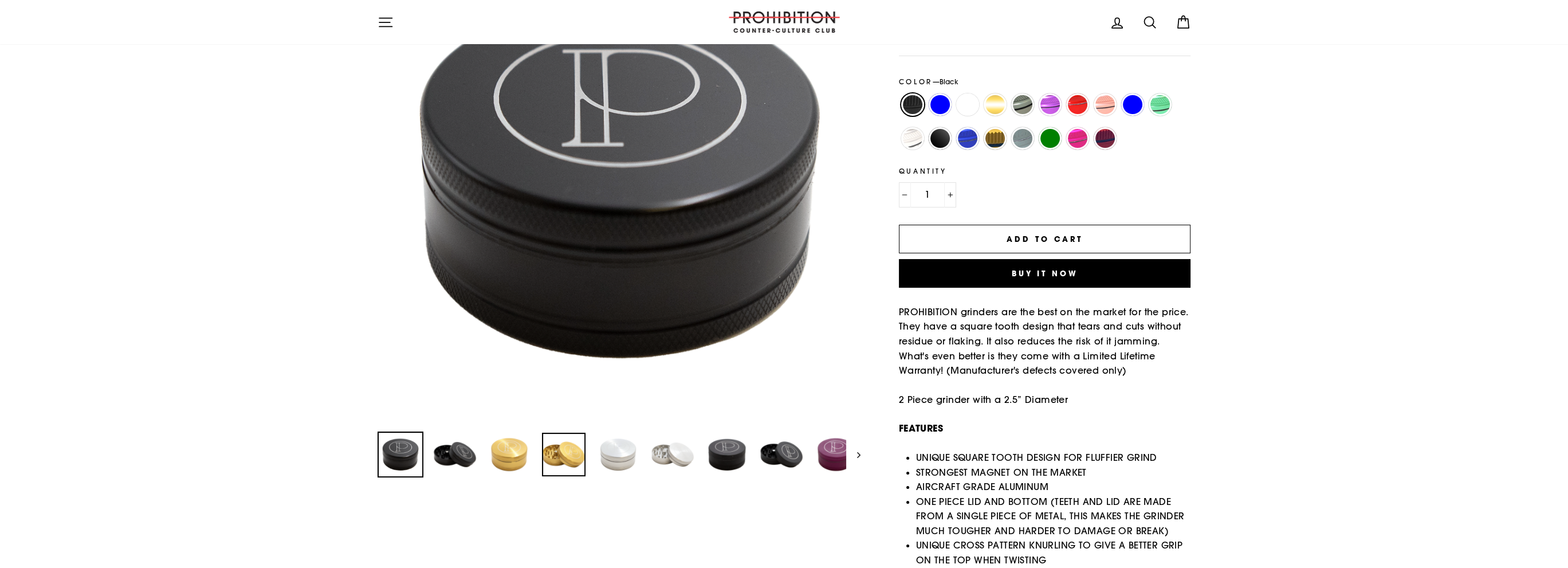
click at [556, 451] on img at bounding box center [563, 454] width 44 height 44
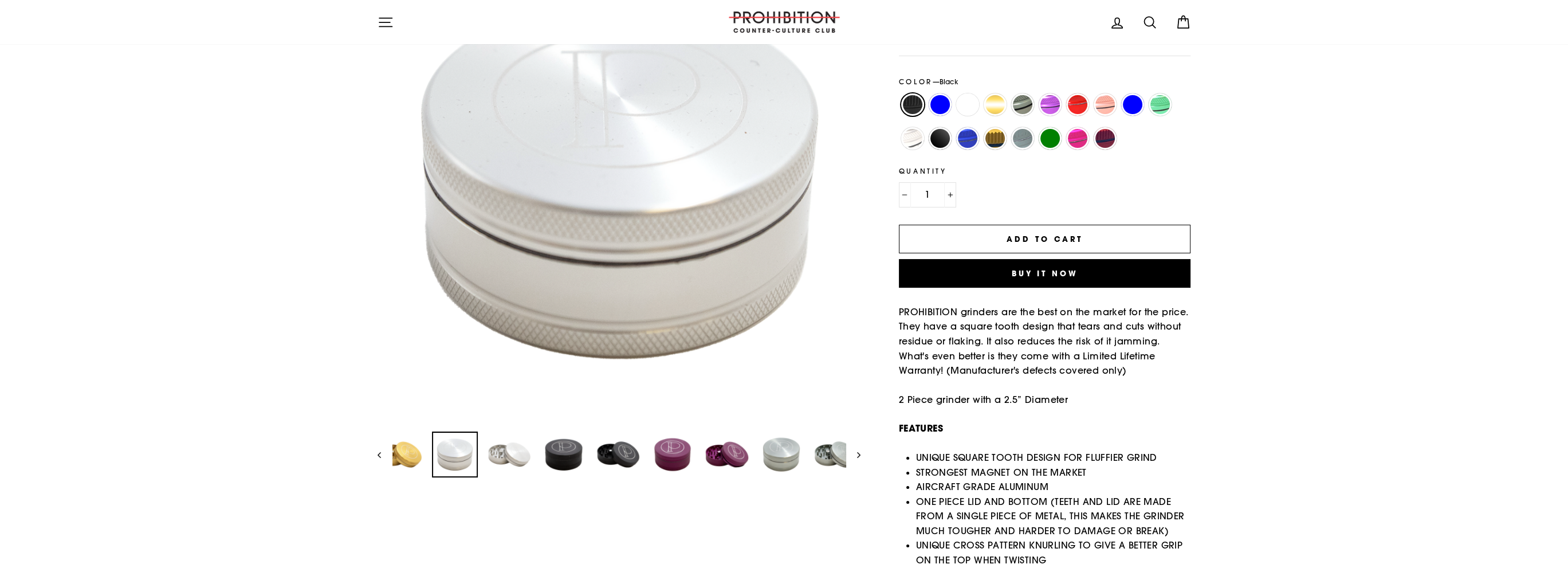
click at [476, 450] on img at bounding box center [455, 454] width 44 height 44
click at [511, 456] on img at bounding box center [508, 454] width 44 height 44
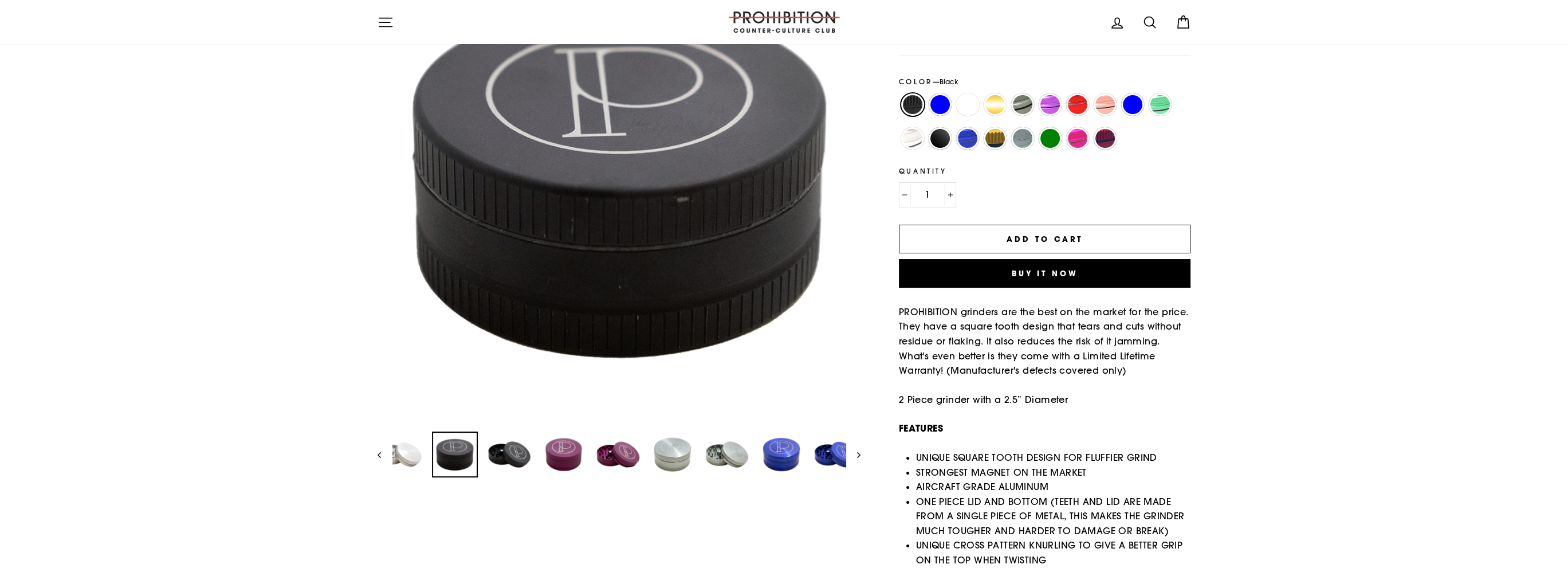
click at [476, 458] on img at bounding box center [455, 454] width 44 height 44
click at [513, 457] on img at bounding box center [508, 454] width 44 height 44
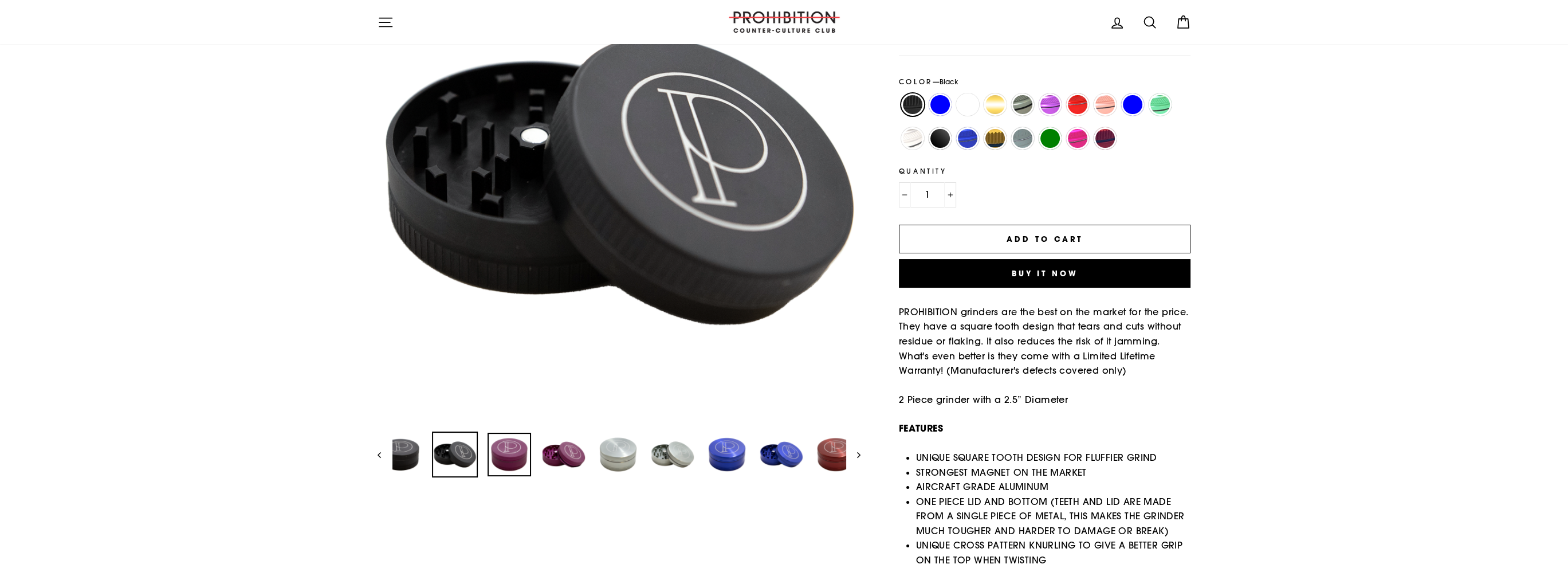
click at [508, 455] on img at bounding box center [508, 454] width 44 height 44
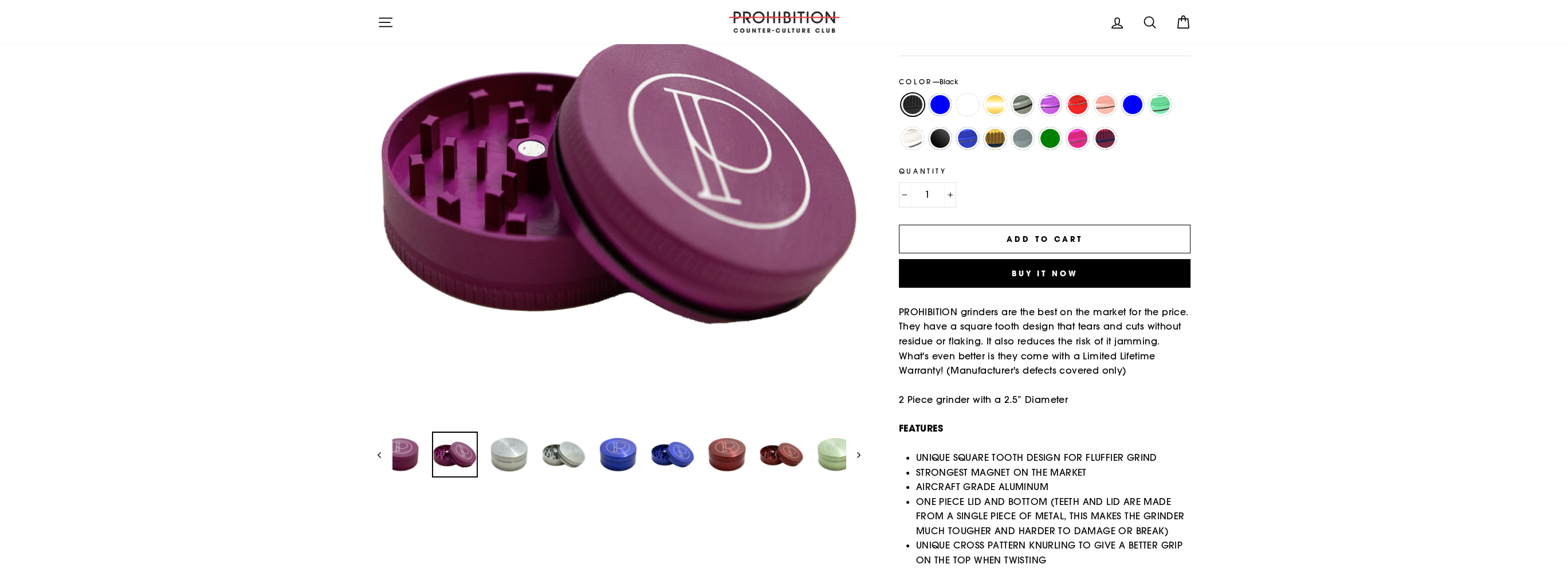
click at [476, 454] on img at bounding box center [455, 454] width 44 height 44
click at [514, 453] on img at bounding box center [508, 454] width 44 height 44
click at [516, 453] on link at bounding box center [508, 454] width 44 height 44
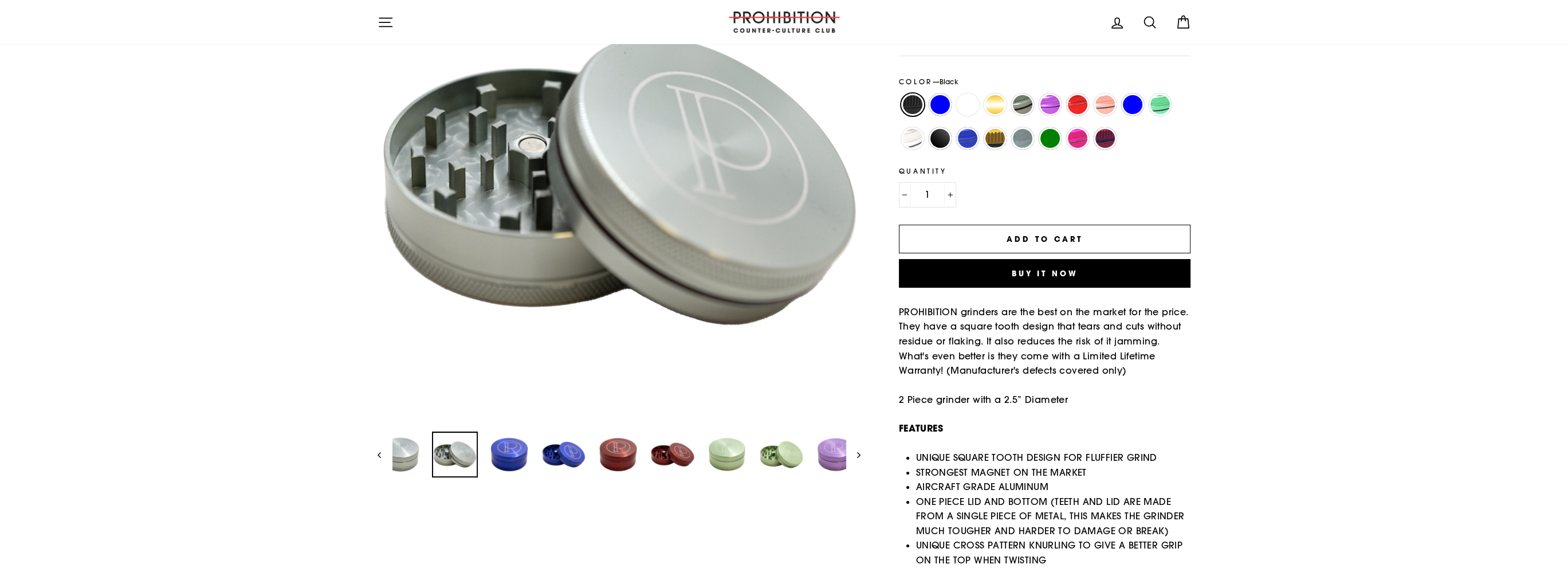
click at [476, 455] on img at bounding box center [455, 454] width 44 height 44
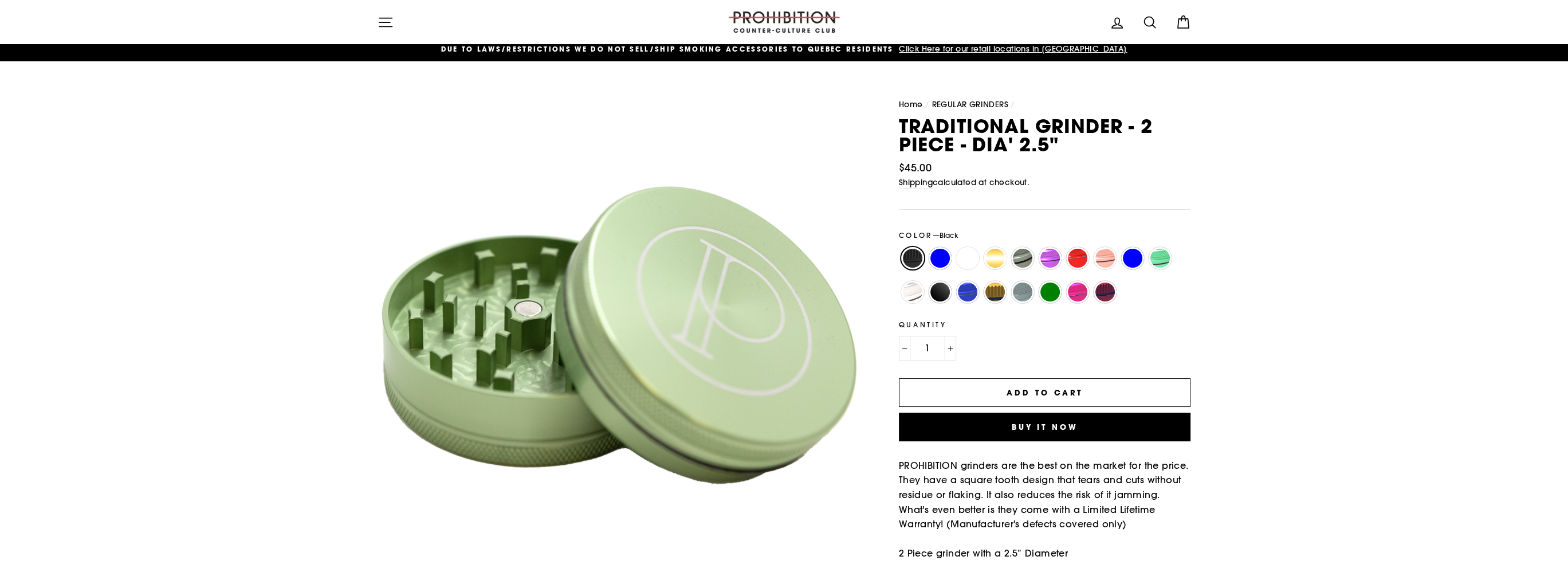
scroll to position [0, 0]
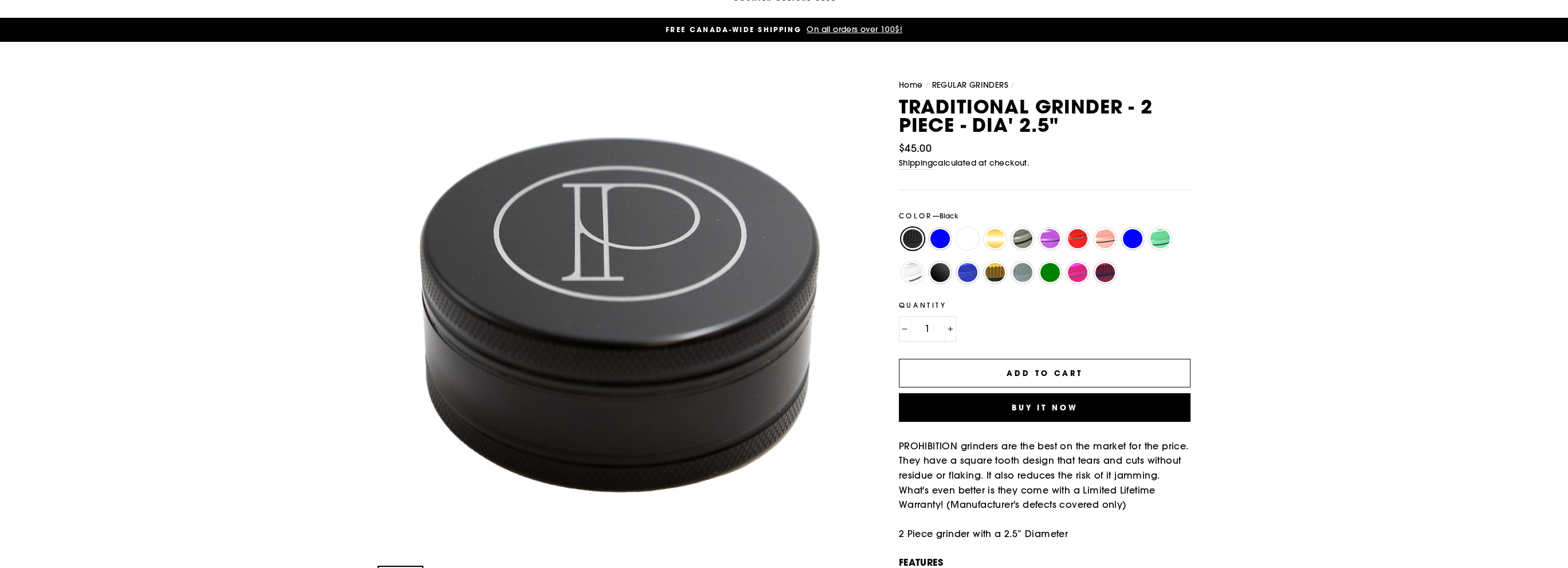
scroll to position [171, 0]
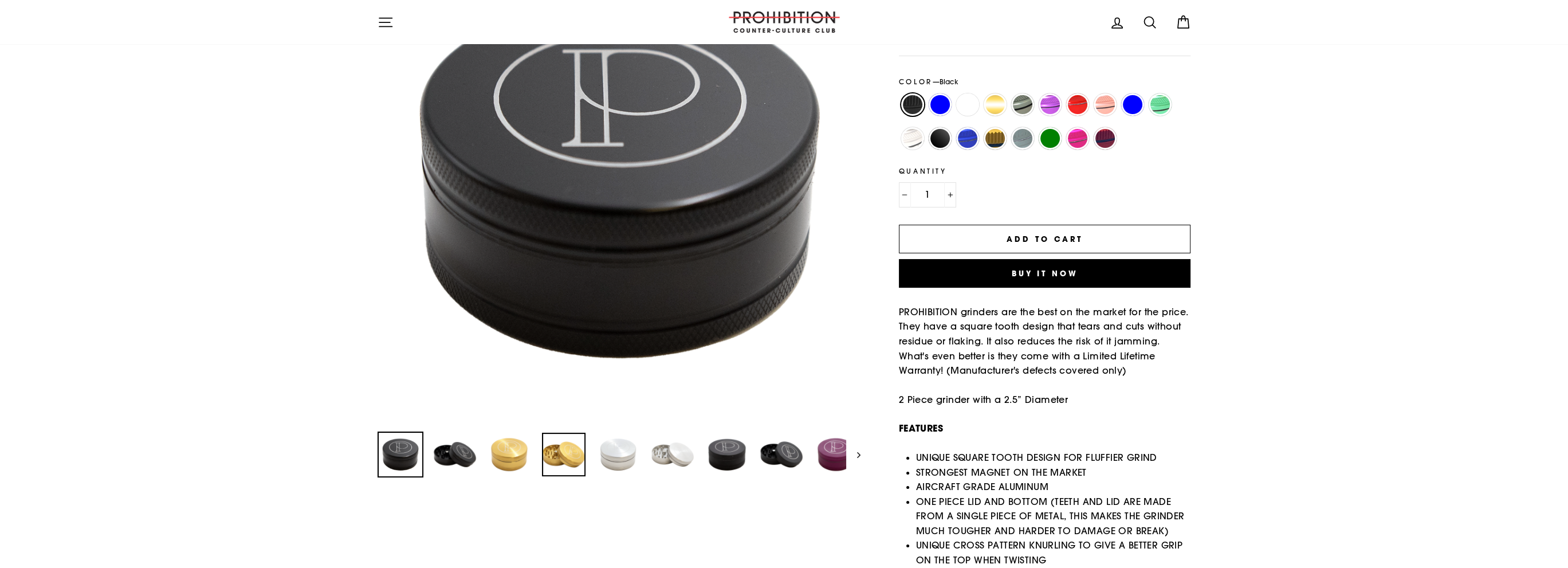
click at [558, 454] on img at bounding box center [563, 454] width 44 height 44
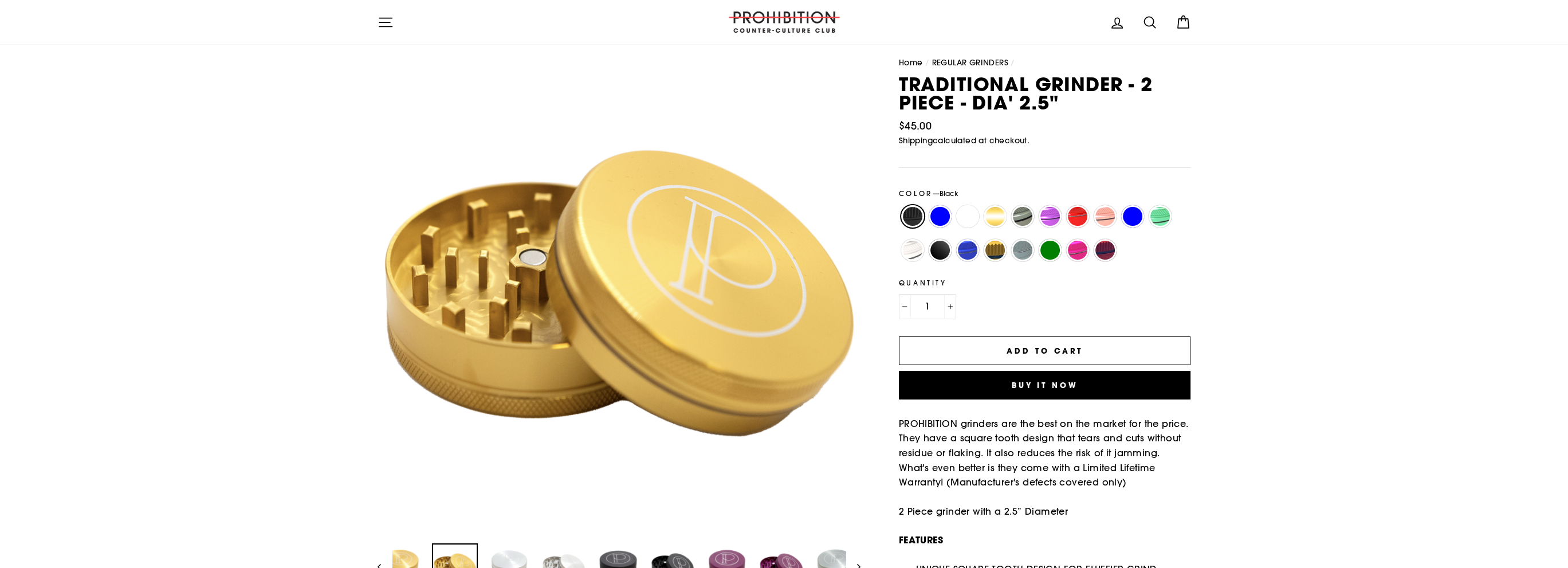
scroll to position [57, 0]
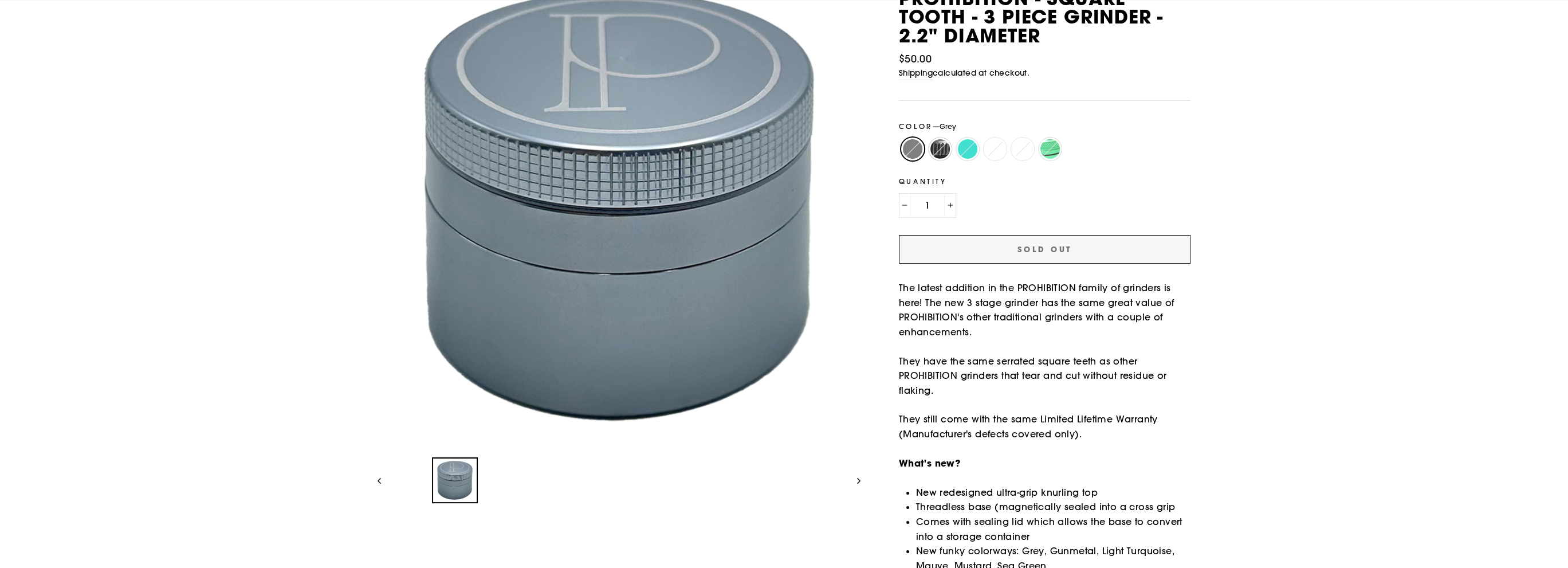
scroll to position [171, 0]
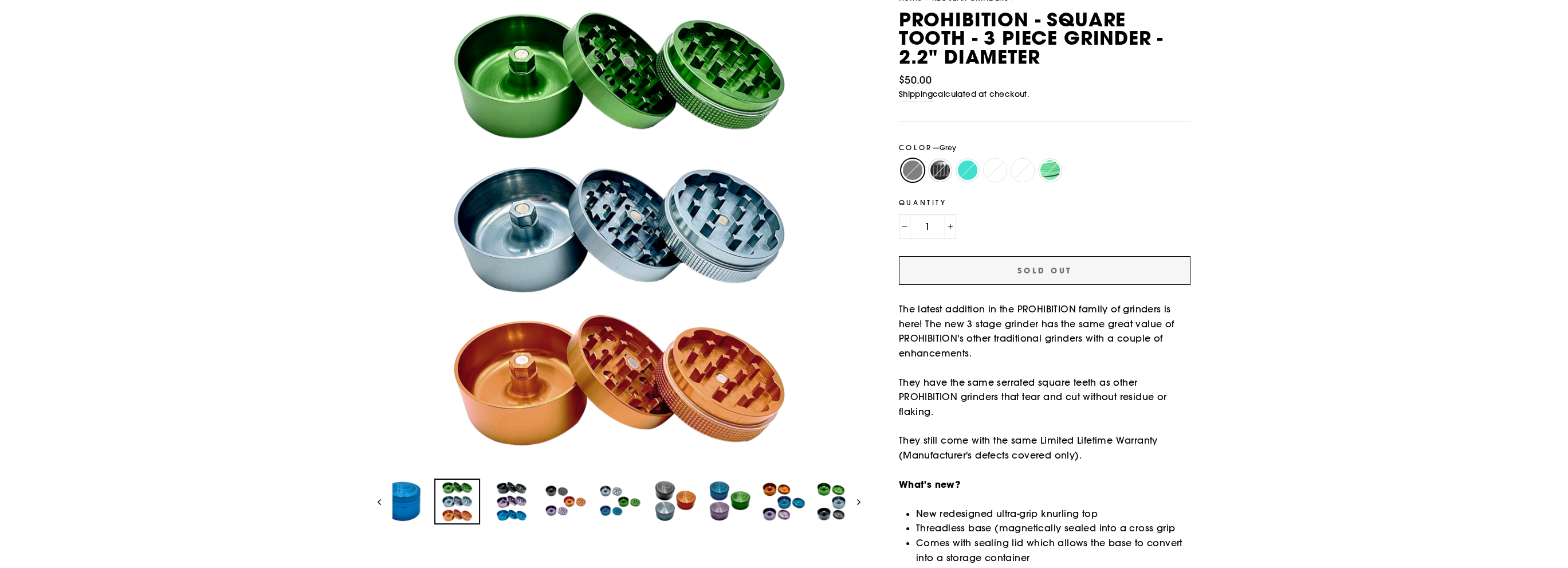
scroll to position [0, 0]
